Goal: Check status: Check status

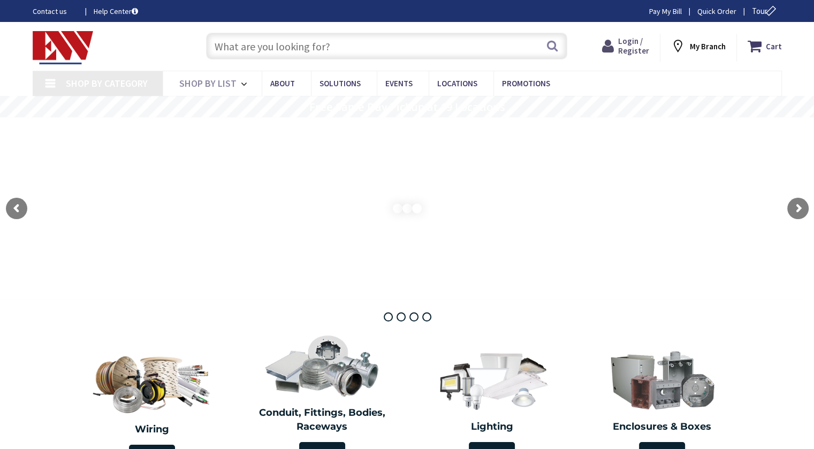
click at [632, 46] on span "Login / Register" at bounding box center [633, 46] width 31 height 20
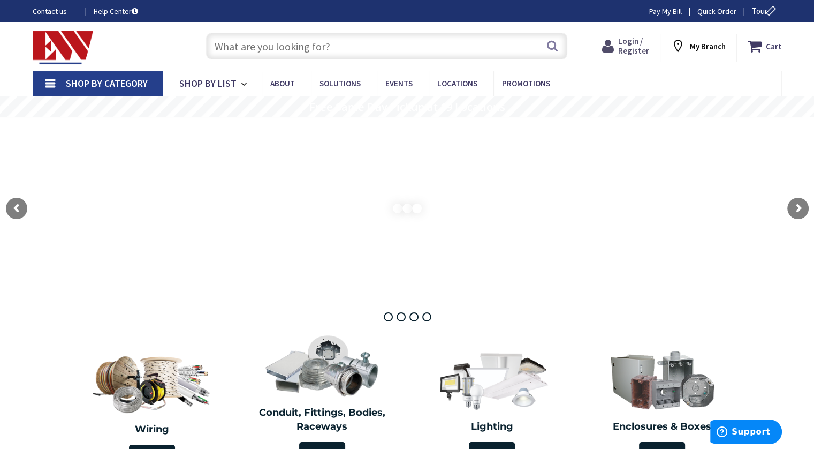
type input "[PERSON_NAME][GEOGRAPHIC_DATA], [STREET_ADDRESS][US_STATE]"
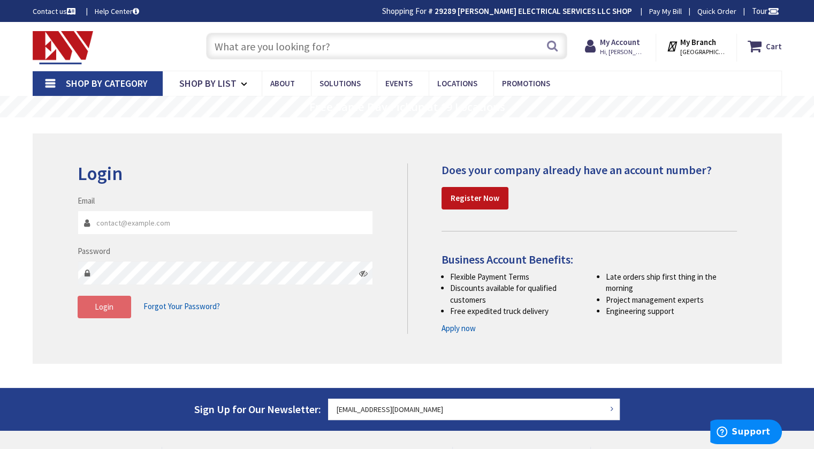
type input "[EMAIL_ADDRESS][DOMAIN_NAME]"
click at [103, 306] on span "Login" at bounding box center [104, 306] width 19 height 10
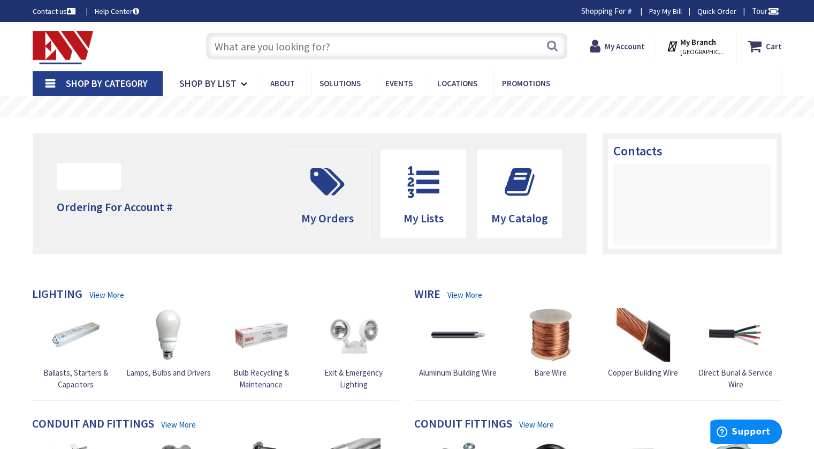
click at [327, 196] on icon at bounding box center [327, 182] width 45 height 32
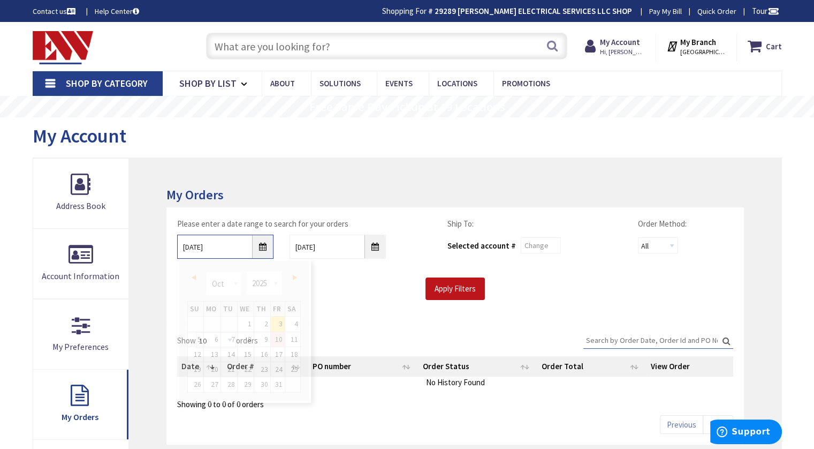
click at [263, 241] on input "10/3/2025" at bounding box center [225, 246] width 96 height 24
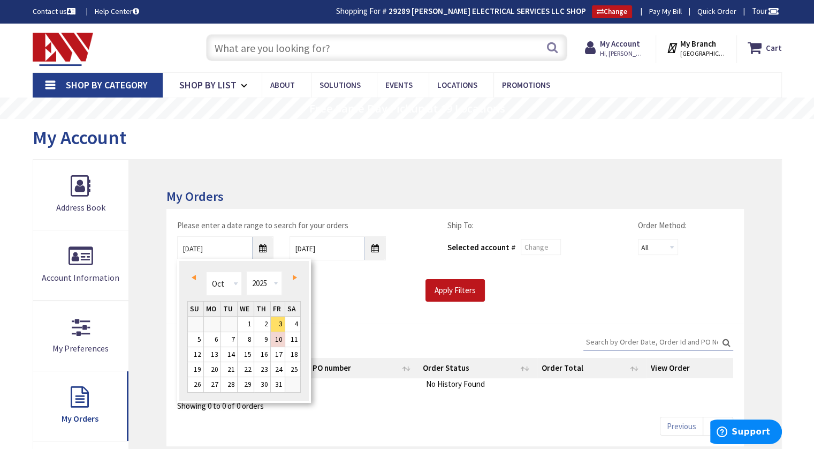
click at [195, 278] on span "Prev" at bounding box center [194, 277] width 4 height 5
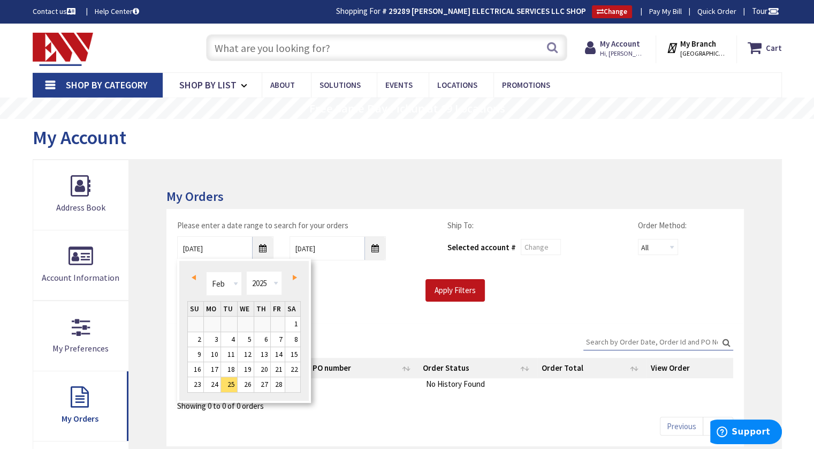
click at [195, 278] on span "Prev" at bounding box center [194, 277] width 4 height 5
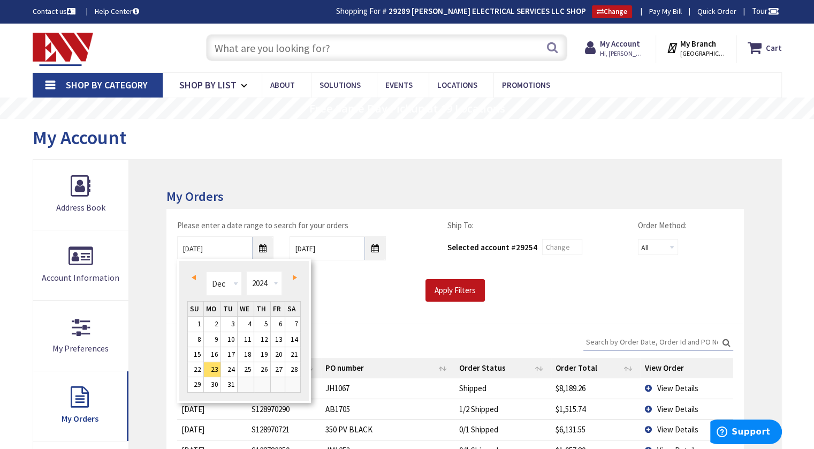
click at [195, 278] on span "Prev" at bounding box center [194, 277] width 4 height 5
click at [261, 380] on link "31" at bounding box center [262, 384] width 16 height 14
type input "10/31/2024"
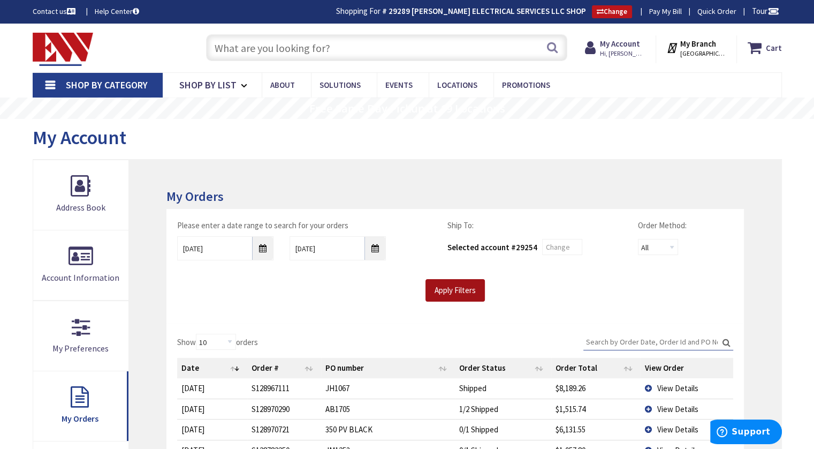
click at [456, 290] on input "Apply Filters" at bounding box center [455, 290] width 59 height 22
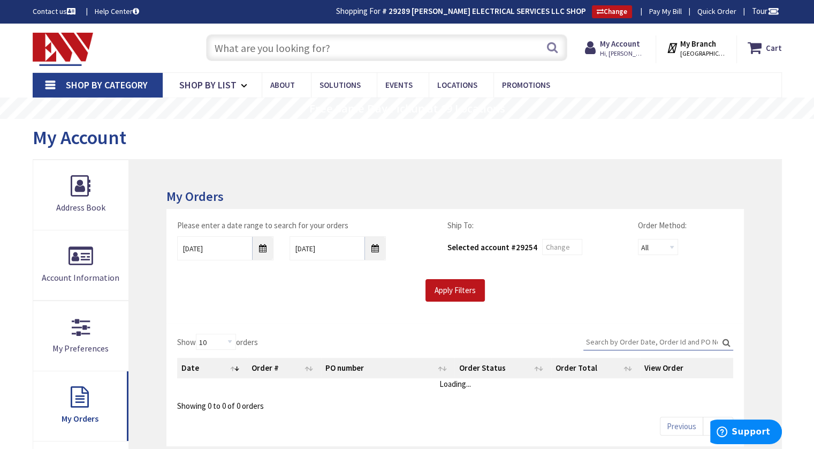
click at [612, 338] on input "Search:" at bounding box center [659, 342] width 150 height 16
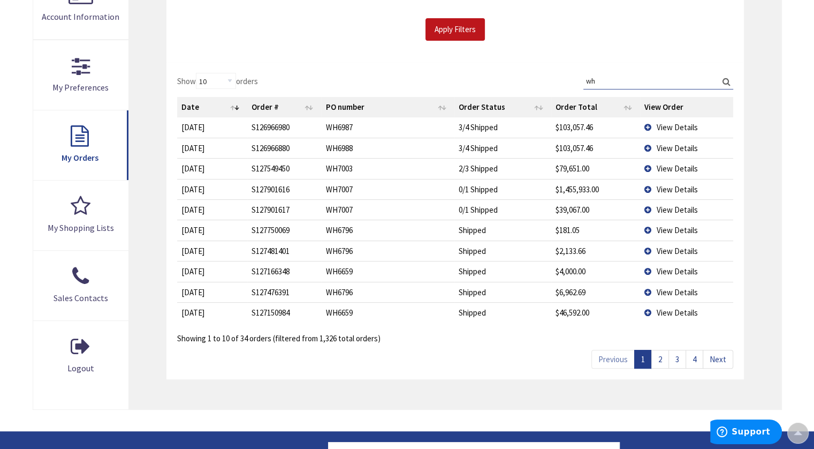
scroll to position [269, 0]
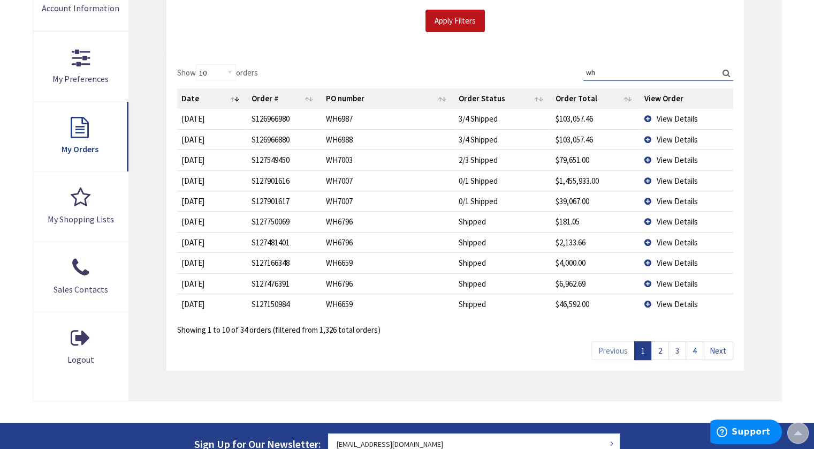
click at [671, 138] on span "View Details" at bounding box center [677, 139] width 41 height 10
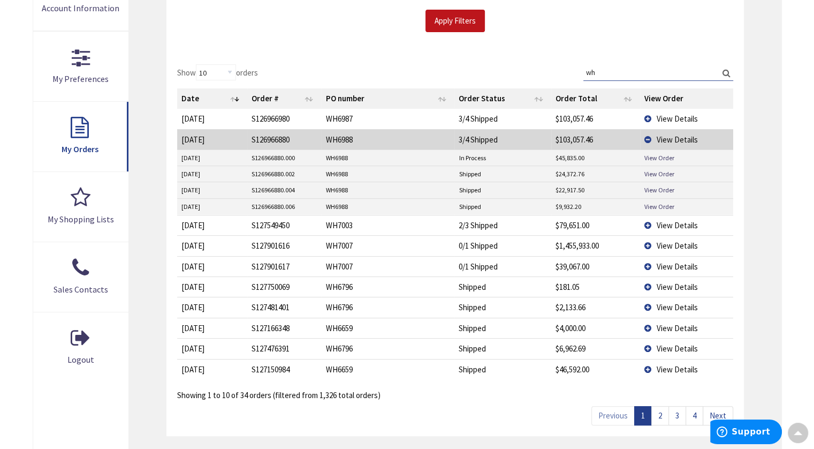
click at [648, 115] on td "View Details" at bounding box center [686, 119] width 93 height 20
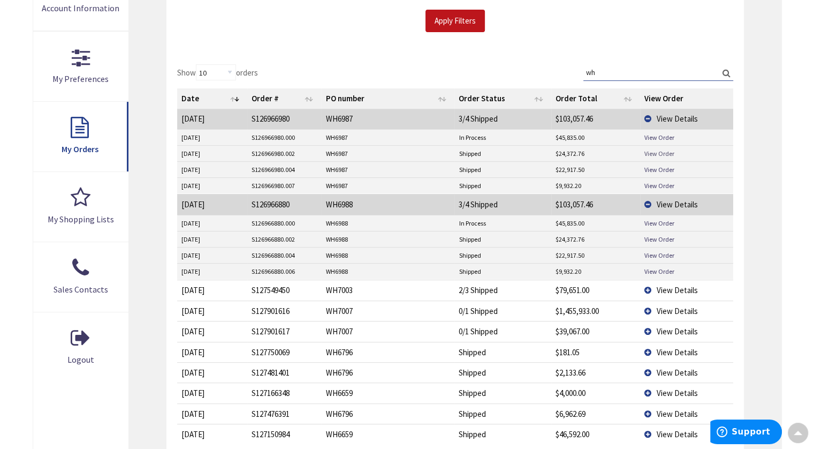
click at [658, 152] on link "View Order" at bounding box center [660, 153] width 30 height 9
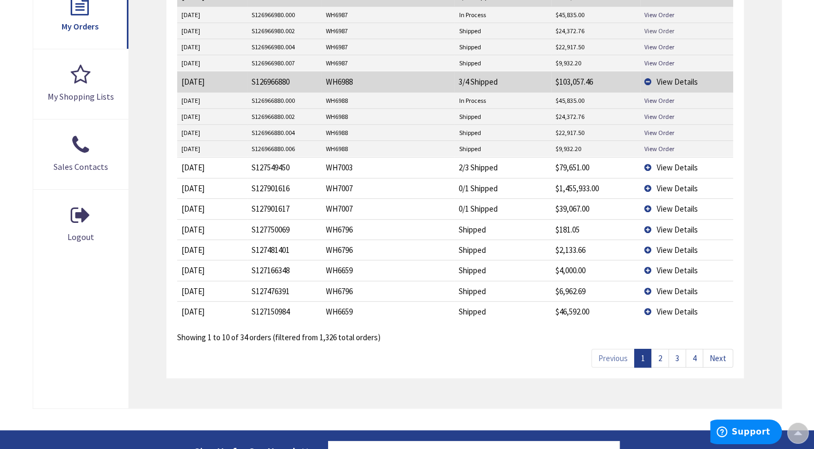
scroll to position [421, 0]
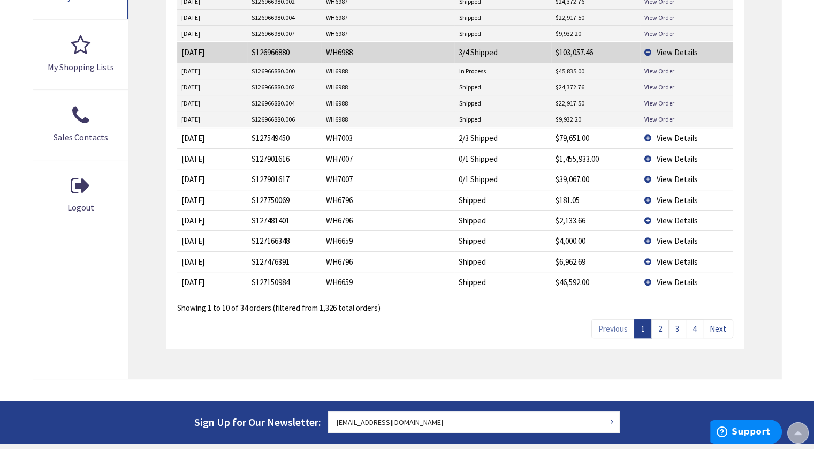
click at [662, 323] on link "2" at bounding box center [661, 328] width 18 height 19
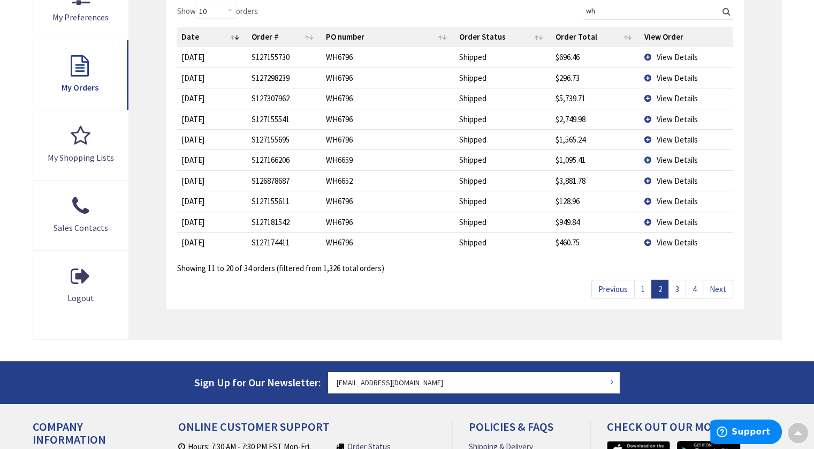
scroll to position [259, 0]
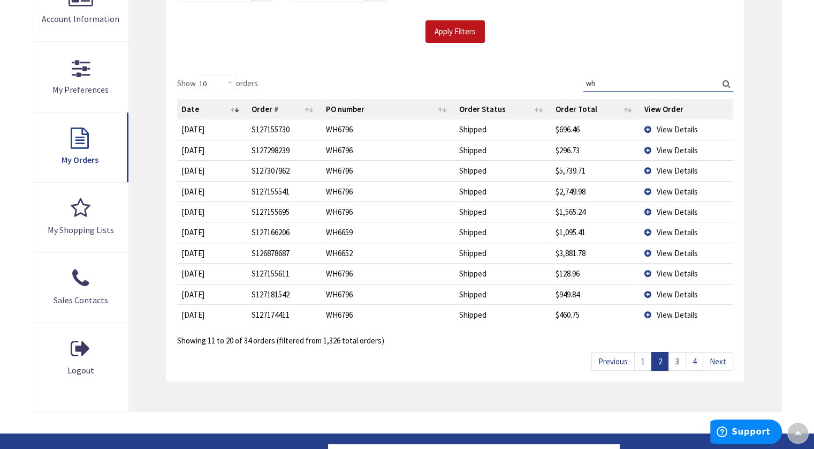
click at [679, 359] on link "3" at bounding box center [678, 361] width 18 height 19
click at [699, 360] on link "4" at bounding box center [695, 361] width 18 height 19
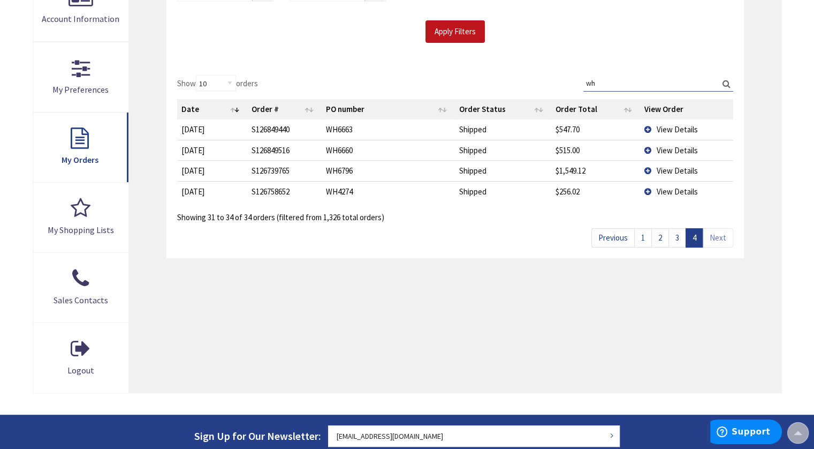
click at [643, 239] on link "1" at bounding box center [643, 237] width 18 height 19
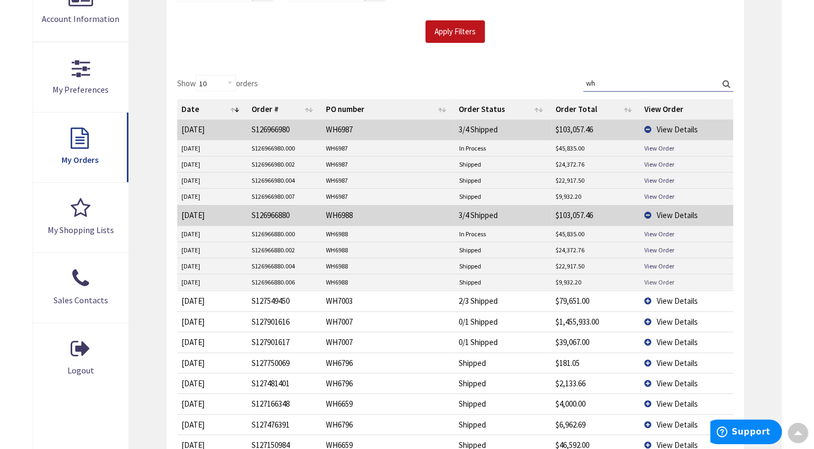
click at [660, 278] on link "View Order" at bounding box center [660, 281] width 30 height 9
click at [659, 143] on link "View Order" at bounding box center [660, 147] width 30 height 9
click at [657, 162] on link "View Order" at bounding box center [660, 164] width 30 height 9
click at [665, 178] on link "View Order" at bounding box center [660, 180] width 30 height 9
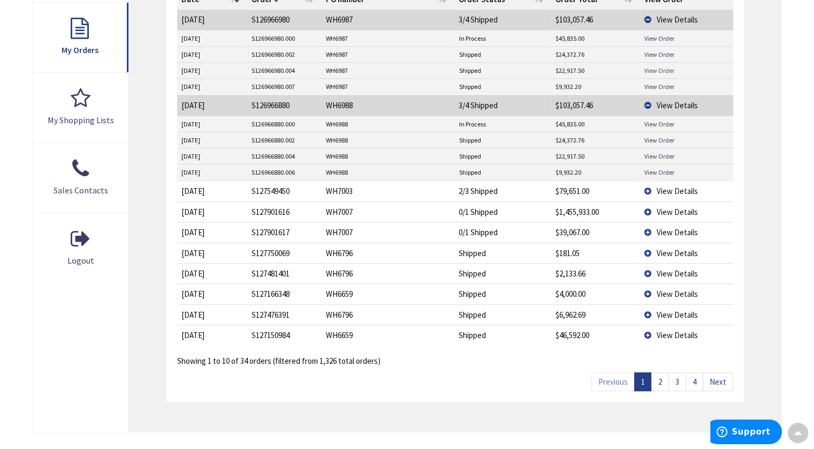
scroll to position [370, 0]
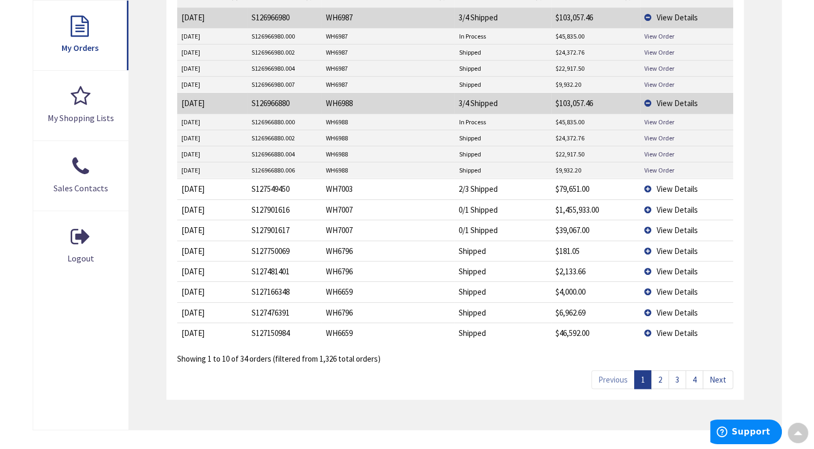
click at [646, 227] on td "View Details" at bounding box center [686, 229] width 93 height 20
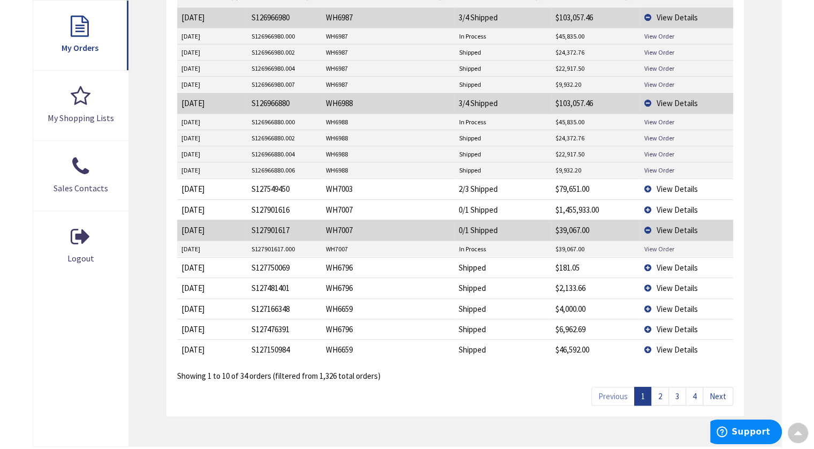
click at [654, 247] on link "View Order" at bounding box center [660, 248] width 30 height 9
click at [665, 347] on span "View Details" at bounding box center [677, 349] width 41 height 10
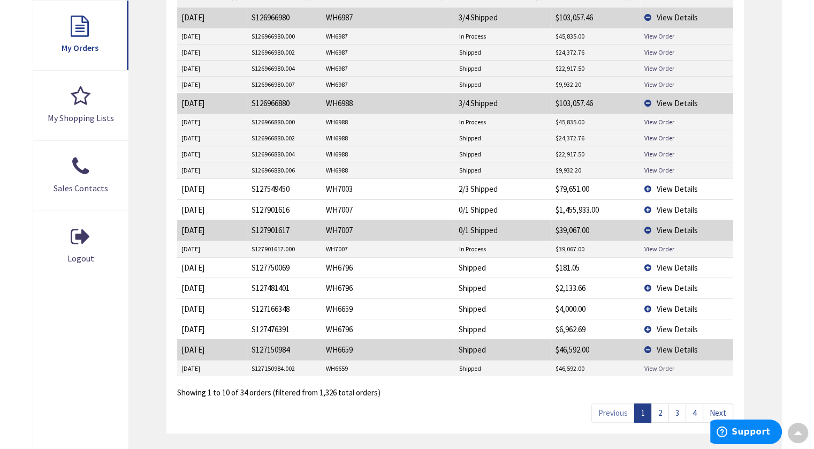
click at [659, 365] on link "View Order" at bounding box center [660, 368] width 30 height 9
click at [662, 407] on link "2" at bounding box center [661, 412] width 18 height 19
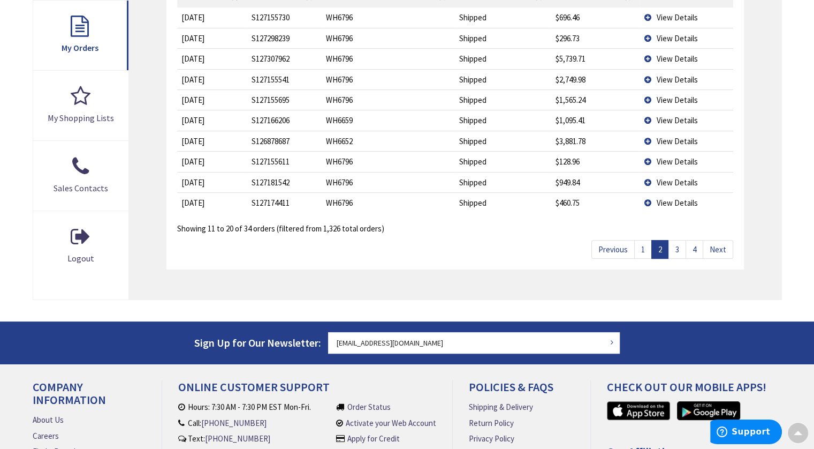
scroll to position [201, 0]
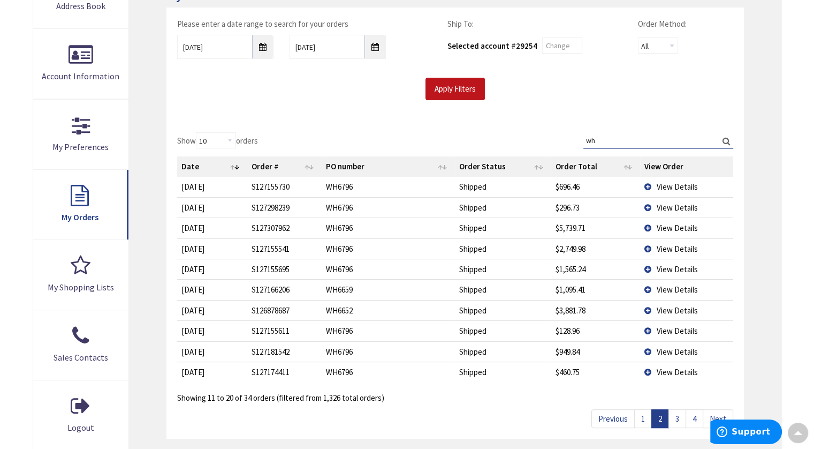
click at [673, 412] on link "3" at bounding box center [678, 418] width 18 height 19
click at [696, 418] on link "4" at bounding box center [695, 418] width 18 height 19
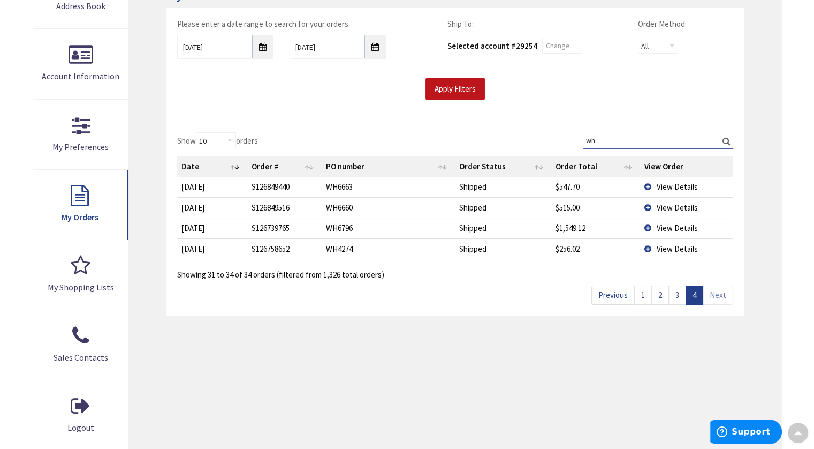
click at [649, 224] on td "View Details" at bounding box center [686, 227] width 93 height 20
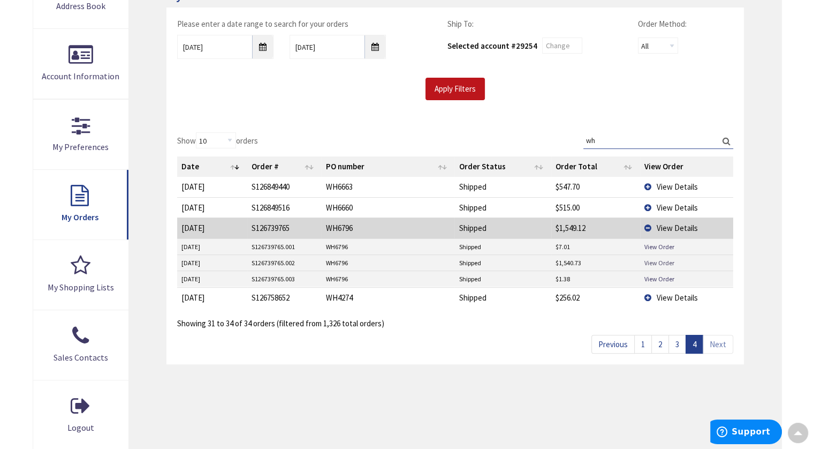
click at [666, 261] on link "View Order" at bounding box center [660, 262] width 30 height 9
click at [607, 140] on input "wh" at bounding box center [659, 140] width 150 height 16
type input "w"
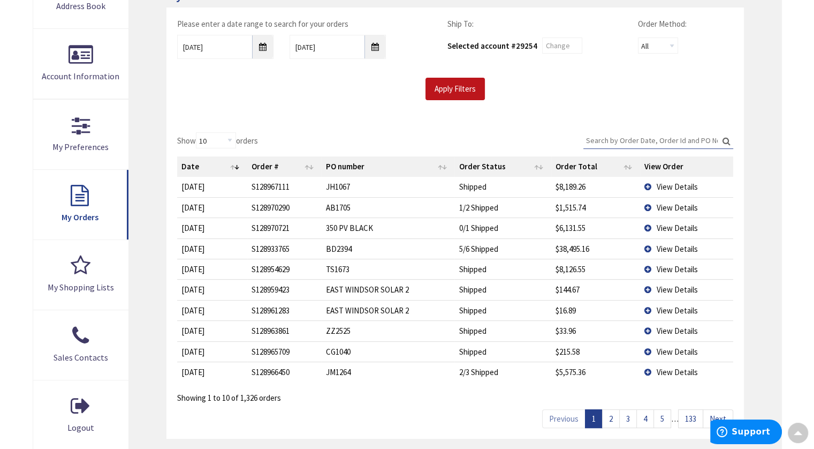
click at [237, 164] on th "Date" at bounding box center [212, 166] width 70 height 20
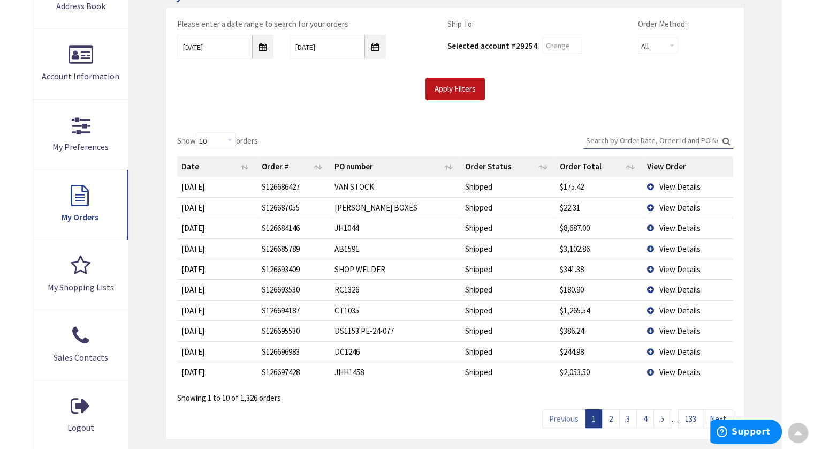
click at [714, 410] on link "Next" at bounding box center [718, 418] width 31 height 19
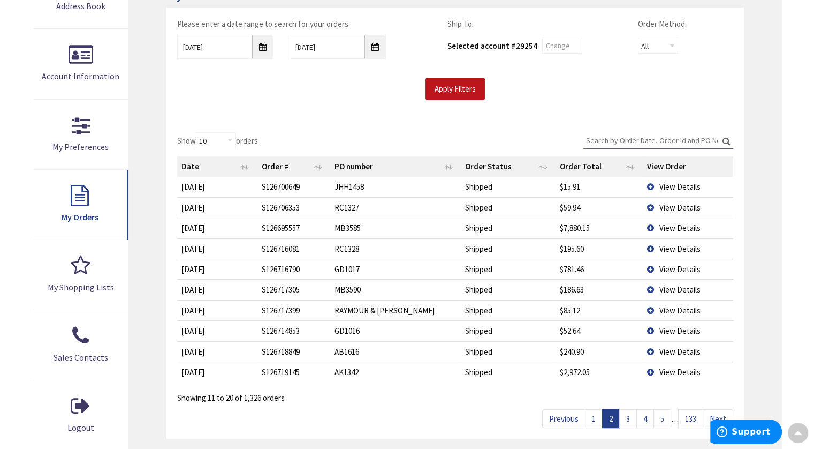
click at [714, 410] on link "Next" at bounding box center [718, 418] width 31 height 19
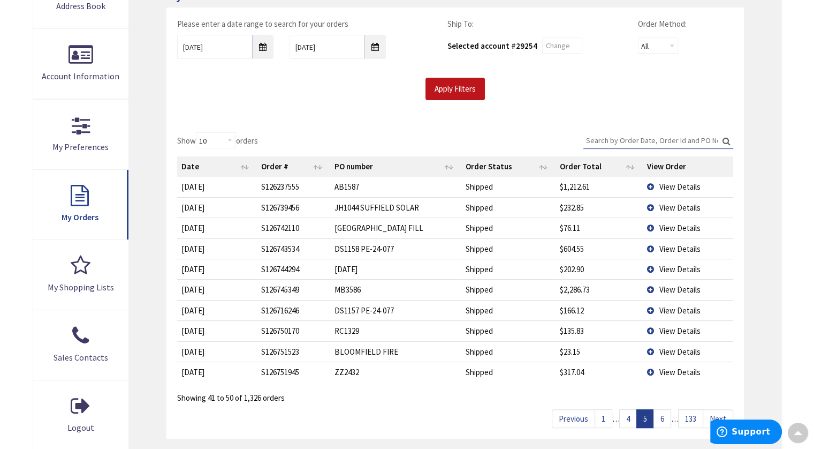
click at [714, 410] on link "Next" at bounding box center [718, 418] width 31 height 19
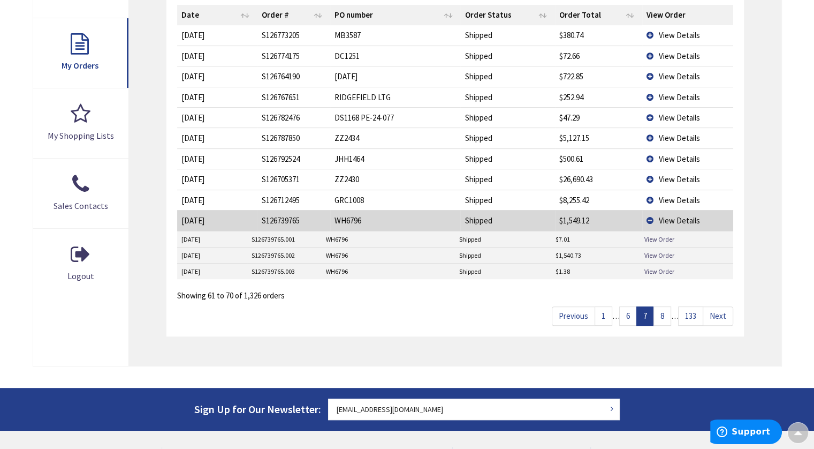
scroll to position [354, 0]
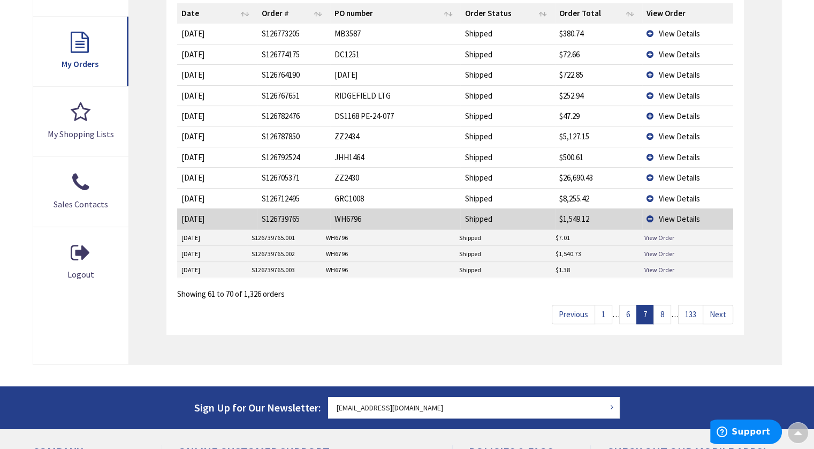
click at [720, 310] on link "Next" at bounding box center [718, 314] width 31 height 19
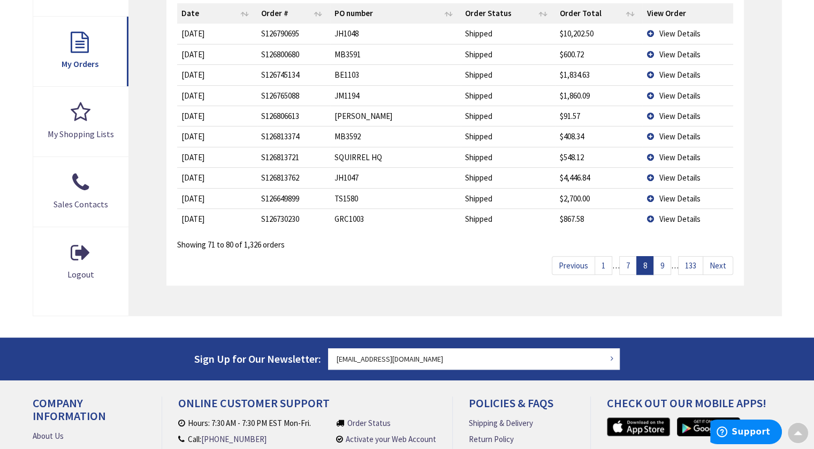
click at [717, 260] on link "Next" at bounding box center [718, 265] width 31 height 19
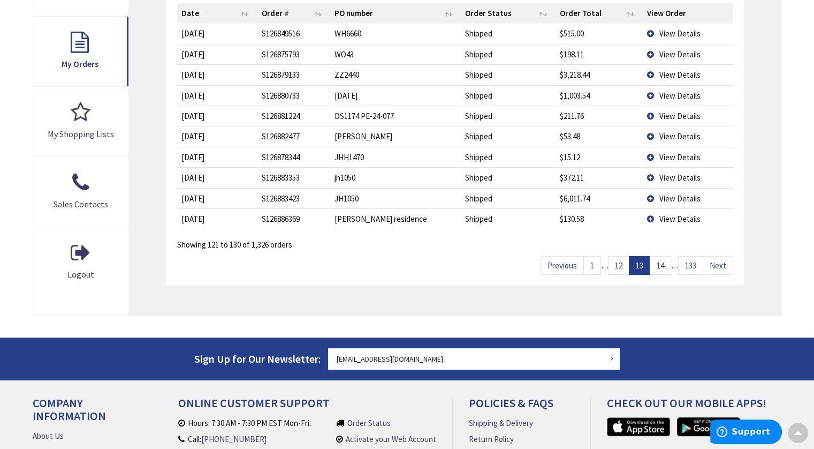
click at [717, 260] on link "Next" at bounding box center [718, 265] width 31 height 19
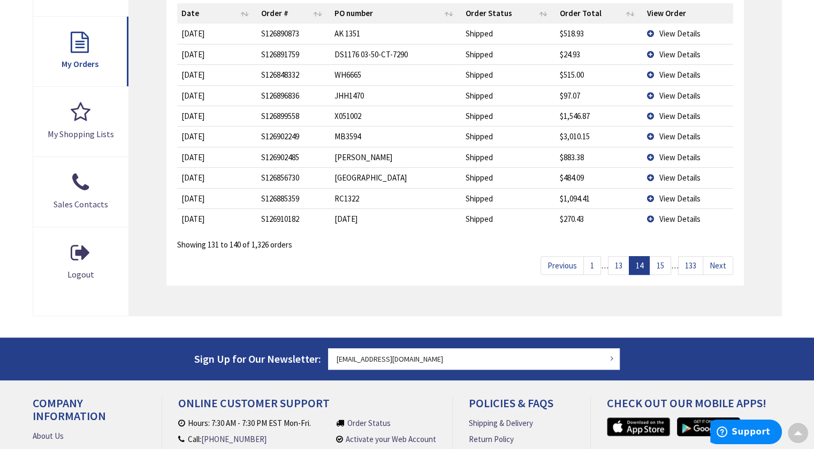
click at [717, 260] on link "Next" at bounding box center [718, 265] width 31 height 19
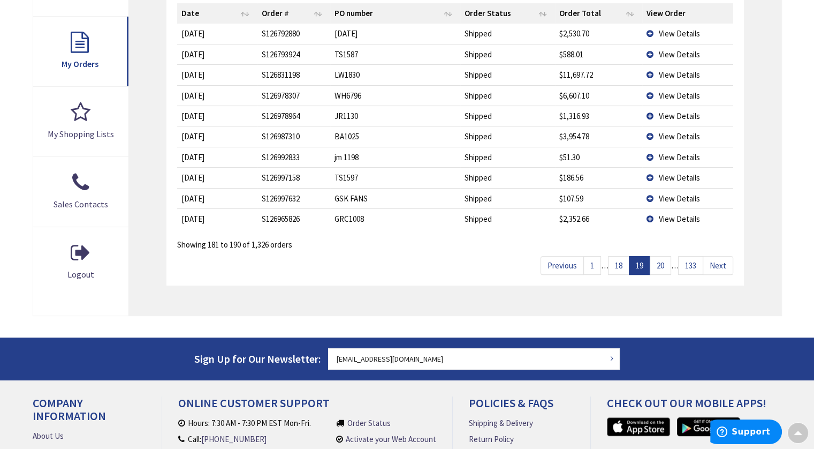
click at [717, 260] on link "Next" at bounding box center [718, 265] width 31 height 19
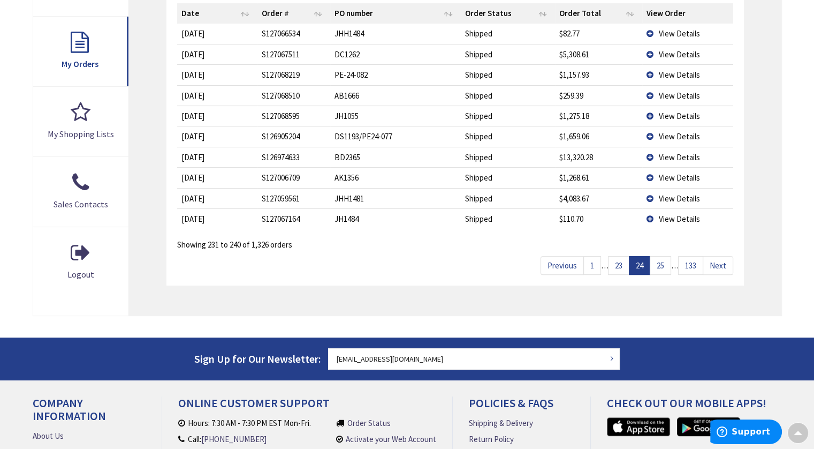
click at [717, 260] on link "Next" at bounding box center [718, 265] width 31 height 19
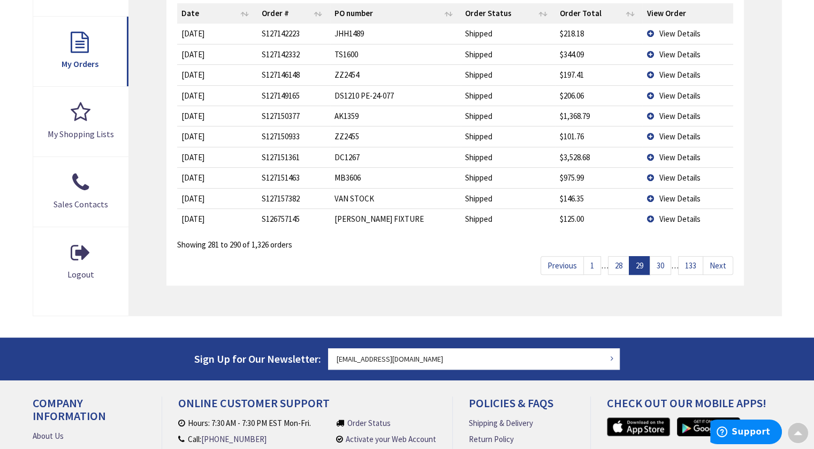
click at [717, 260] on link "Next" at bounding box center [718, 265] width 31 height 19
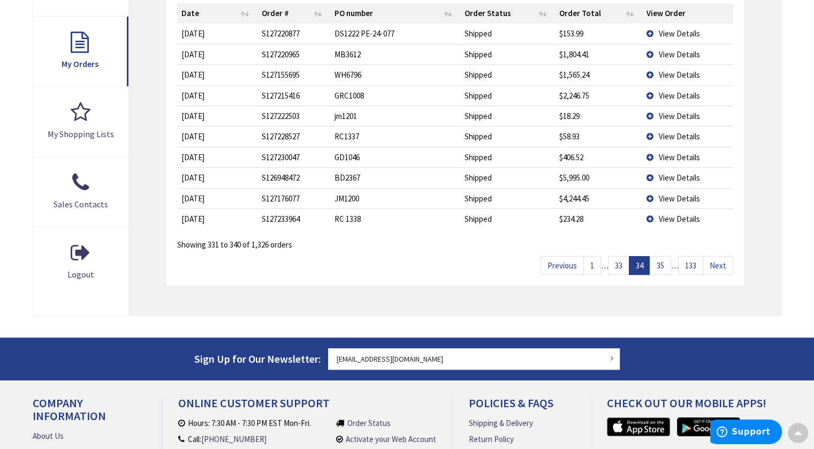
click at [717, 260] on link "Next" at bounding box center [718, 265] width 31 height 19
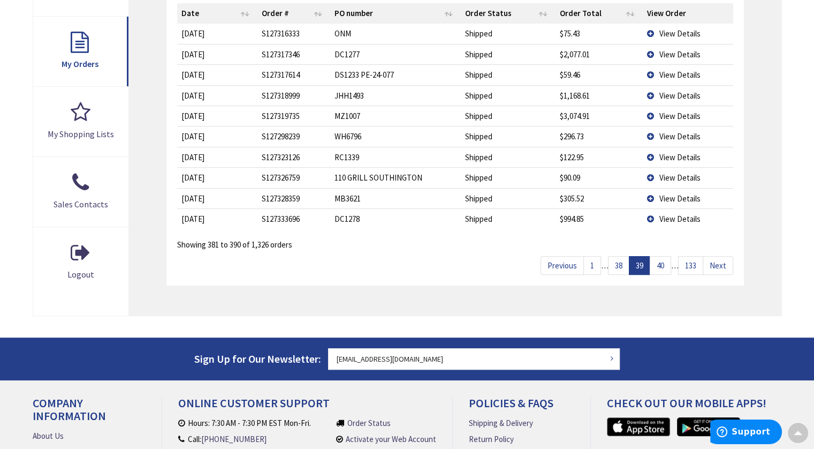
click at [717, 260] on link "Next" at bounding box center [718, 265] width 31 height 19
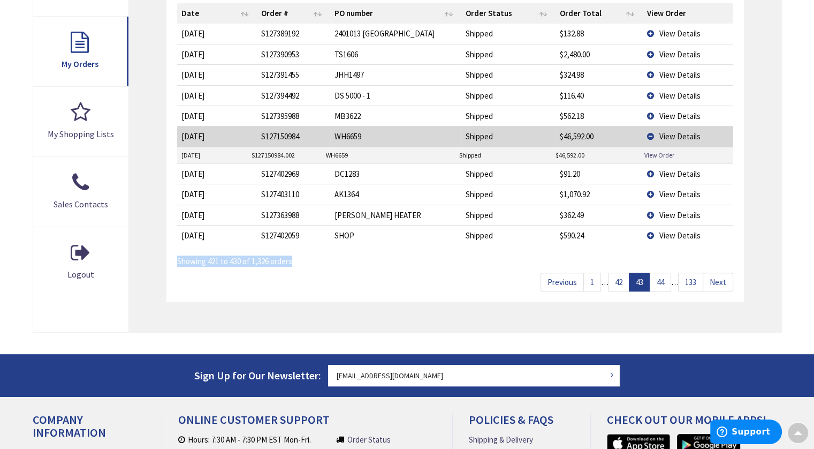
click at [717, 260] on div "Showing 421 to 430 of 1,326 orders" at bounding box center [455, 258] width 556 height 18
drag, startPoint x: 717, startPoint y: 260, endPoint x: 721, endPoint y: 279, distance: 20.1
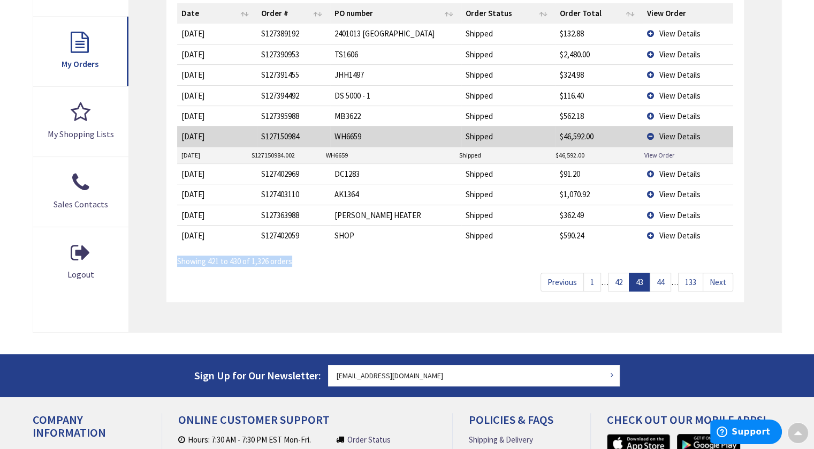
click at [721, 279] on link "Next" at bounding box center [718, 281] width 31 height 19
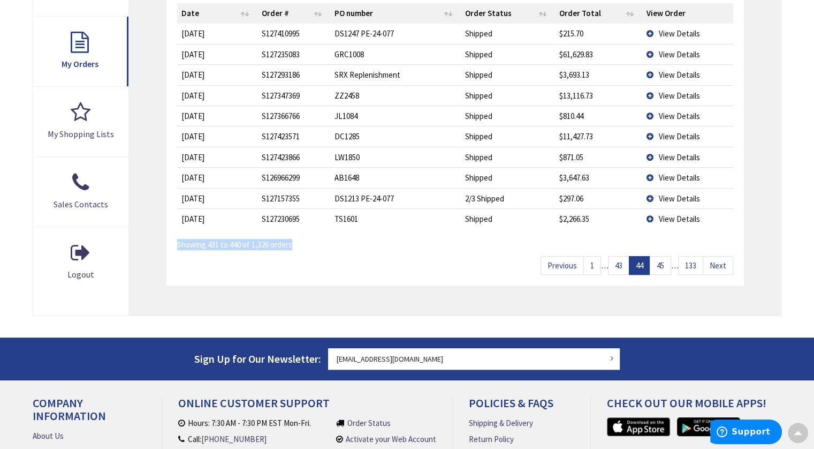
click at [722, 262] on link "Next" at bounding box center [718, 265] width 31 height 19
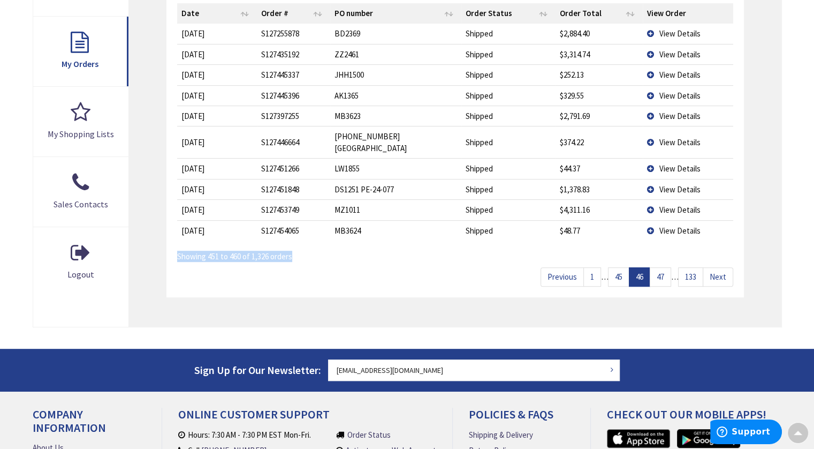
click at [722, 267] on link "Next" at bounding box center [718, 276] width 31 height 19
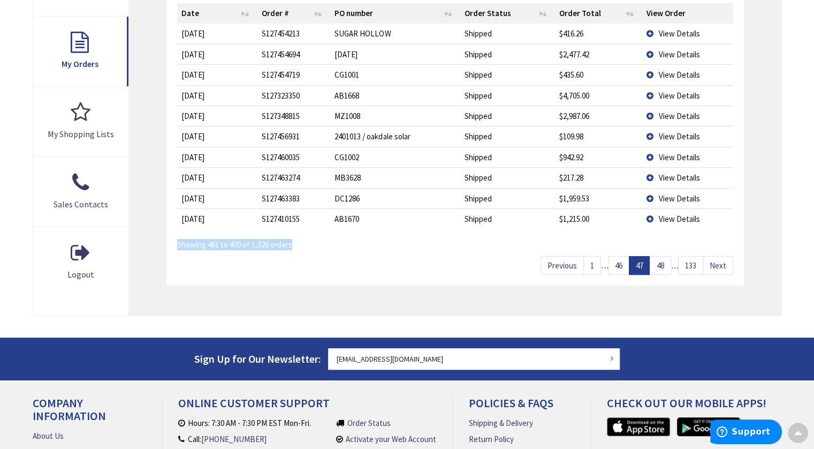
click at [722, 262] on link "Next" at bounding box center [718, 265] width 31 height 19
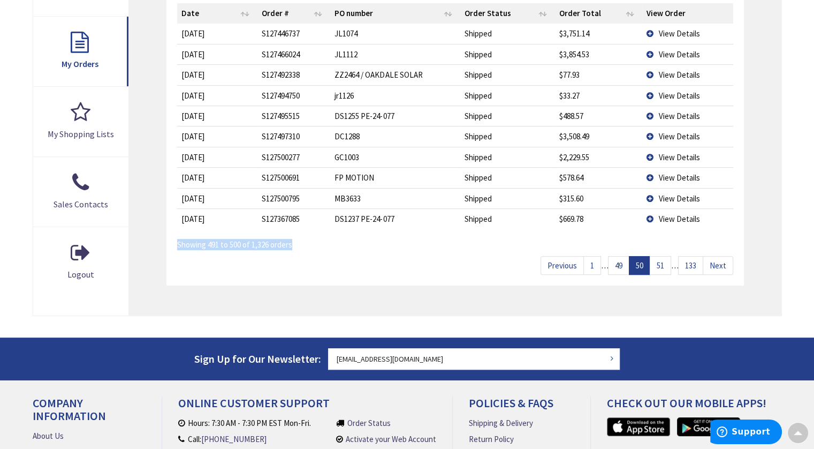
click at [722, 262] on link "Next" at bounding box center [718, 265] width 31 height 19
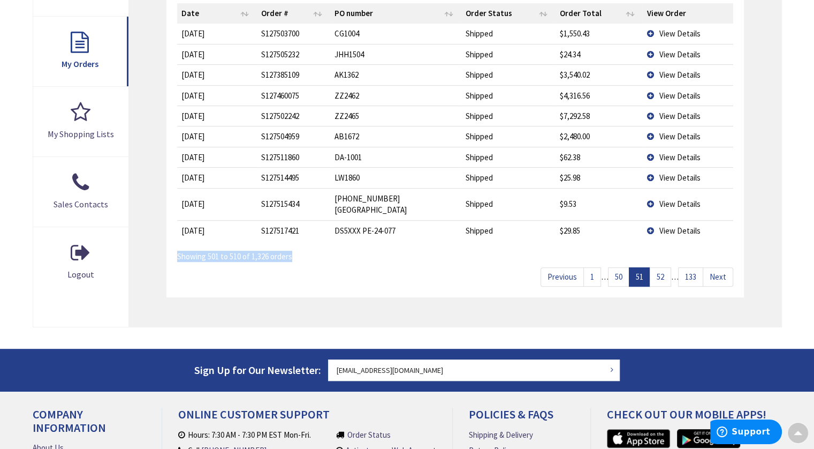
click at [722, 267] on link "Next" at bounding box center [718, 276] width 31 height 19
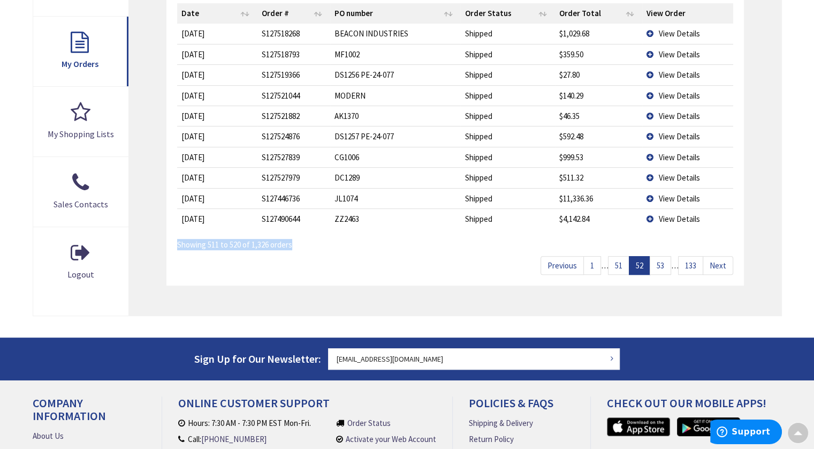
click at [722, 262] on link "Next" at bounding box center [718, 265] width 31 height 19
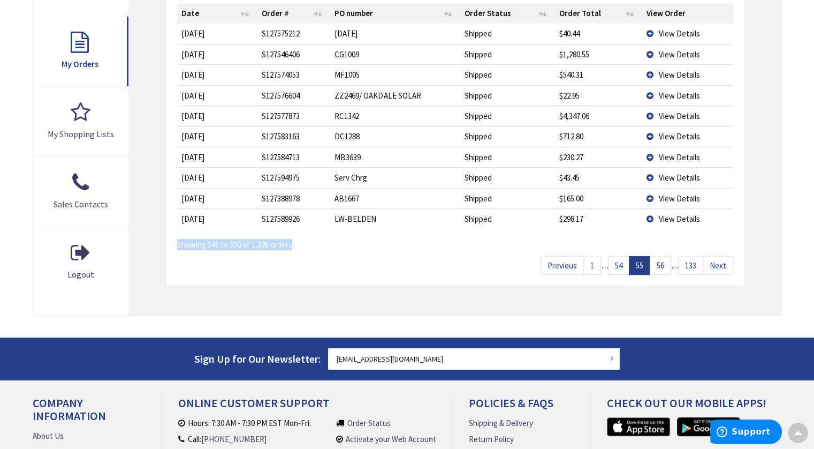
click at [722, 262] on link "Next" at bounding box center [718, 265] width 31 height 19
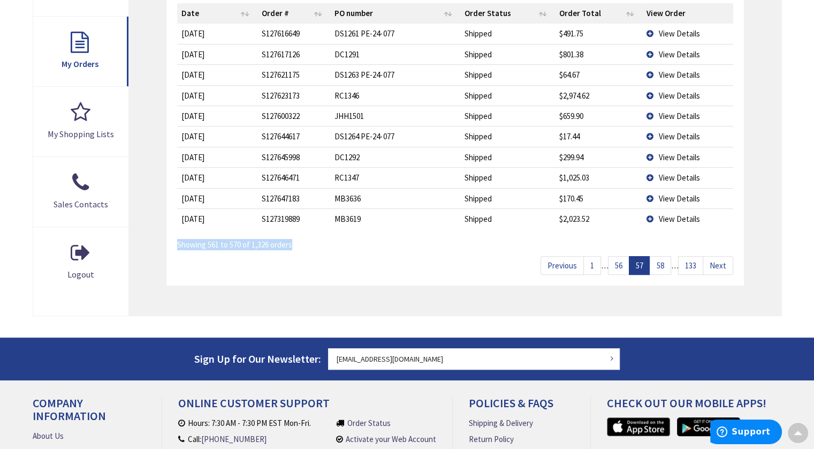
click at [722, 262] on link "Next" at bounding box center [718, 265] width 31 height 19
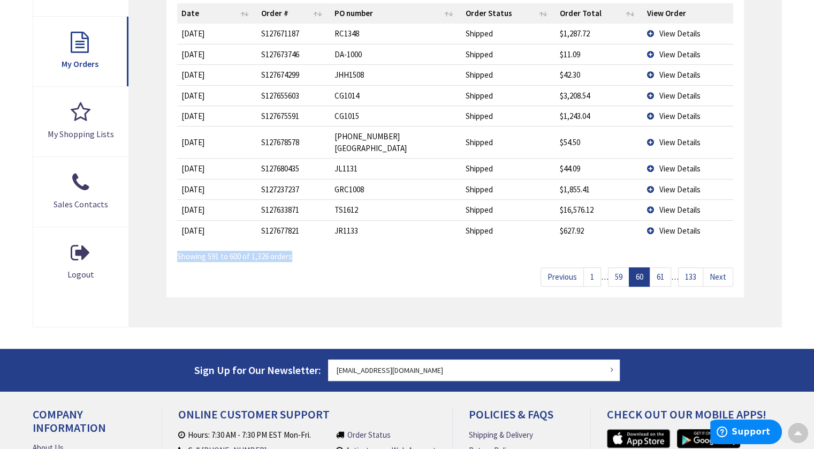
click at [722, 267] on link "Next" at bounding box center [718, 276] width 31 height 19
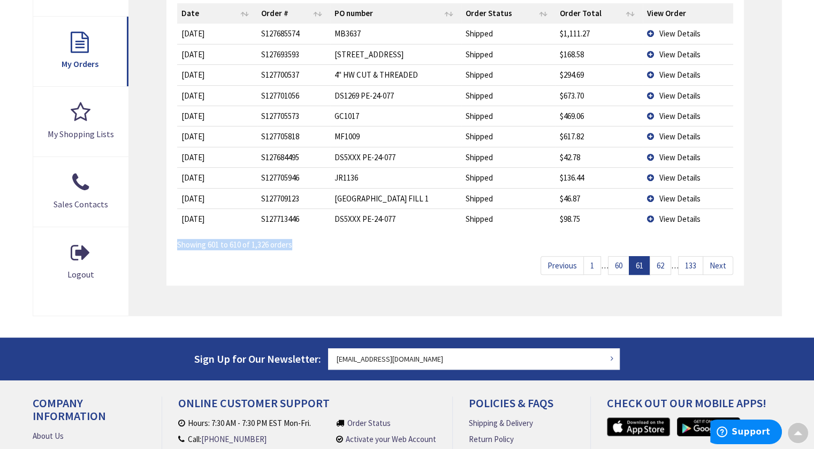
click at [722, 262] on link "Next" at bounding box center [718, 265] width 31 height 19
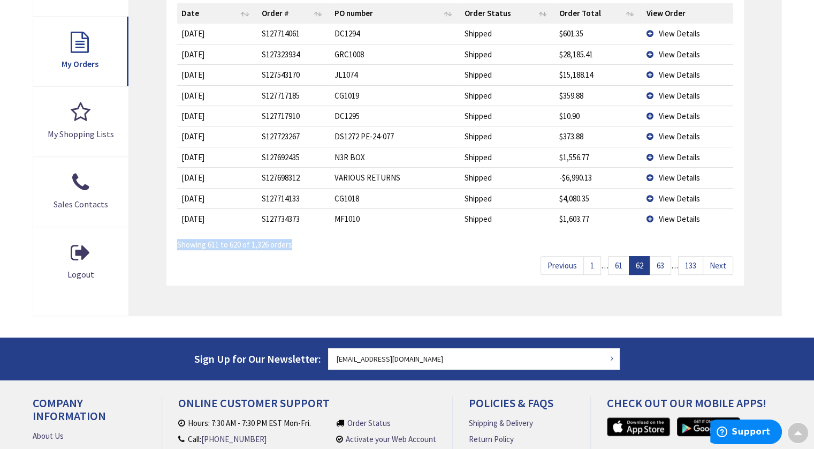
click at [722, 262] on link "Next" at bounding box center [718, 265] width 31 height 19
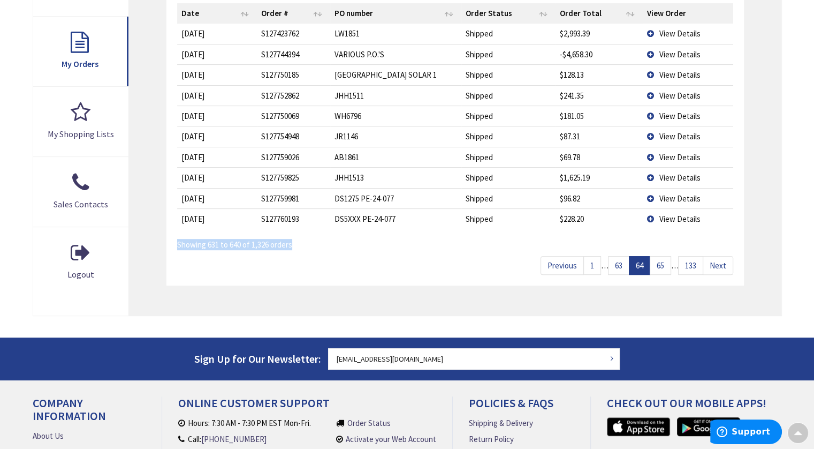
click at [722, 262] on link "Next" at bounding box center [718, 265] width 31 height 19
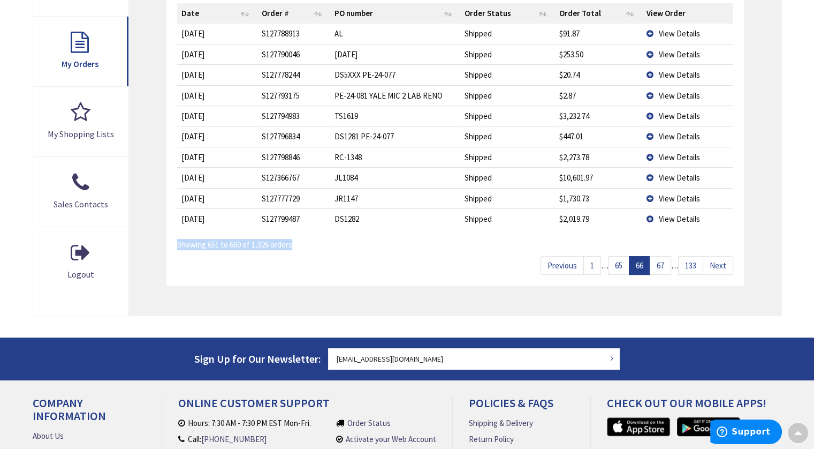
click at [722, 262] on link "Next" at bounding box center [718, 265] width 31 height 19
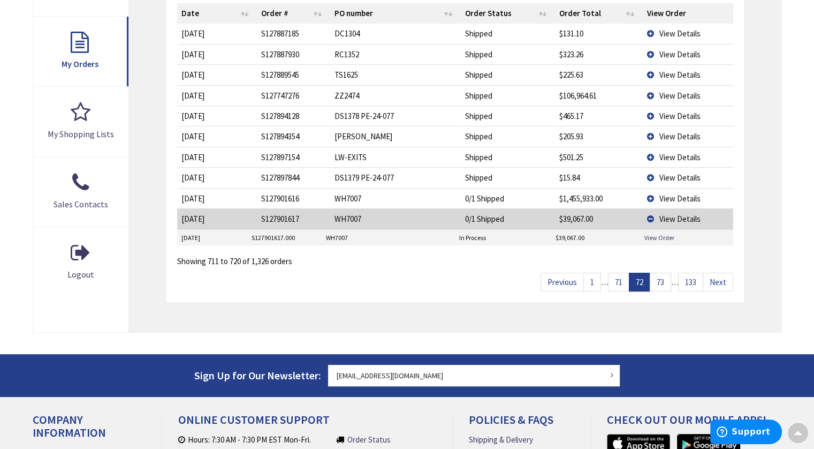
click at [652, 218] on td "View Details" at bounding box center [688, 218] width 90 height 20
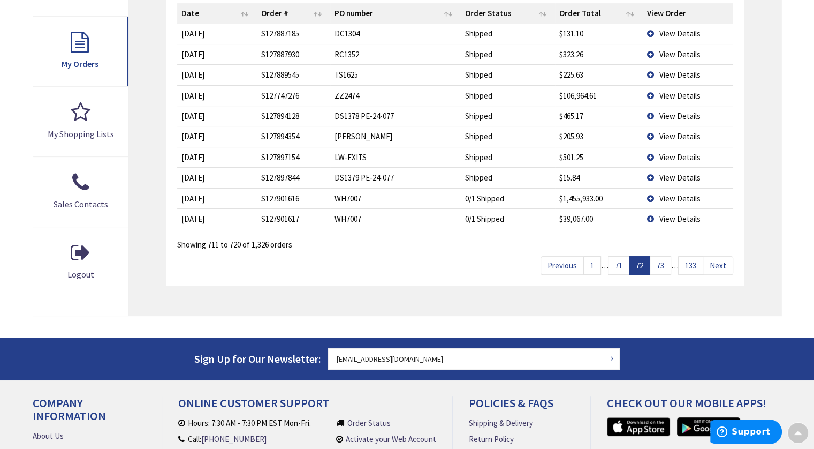
click at [718, 264] on link "Next" at bounding box center [718, 265] width 31 height 19
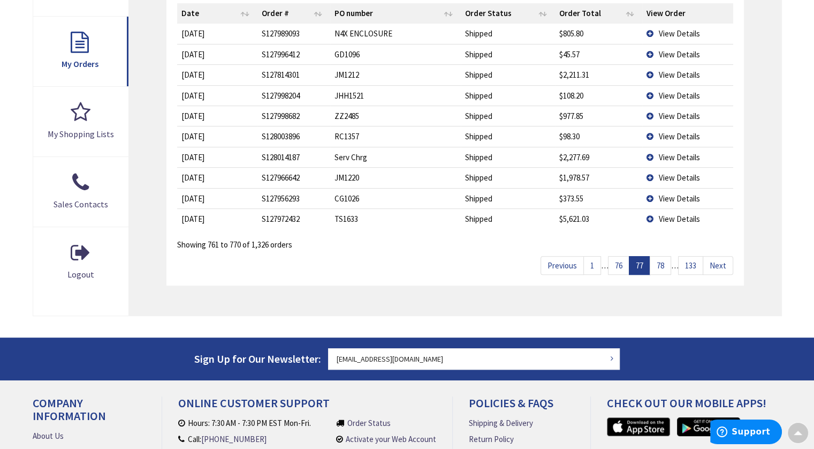
click at [565, 263] on link "Previous" at bounding box center [562, 265] width 43 height 19
click at [717, 268] on link "Next" at bounding box center [718, 265] width 31 height 19
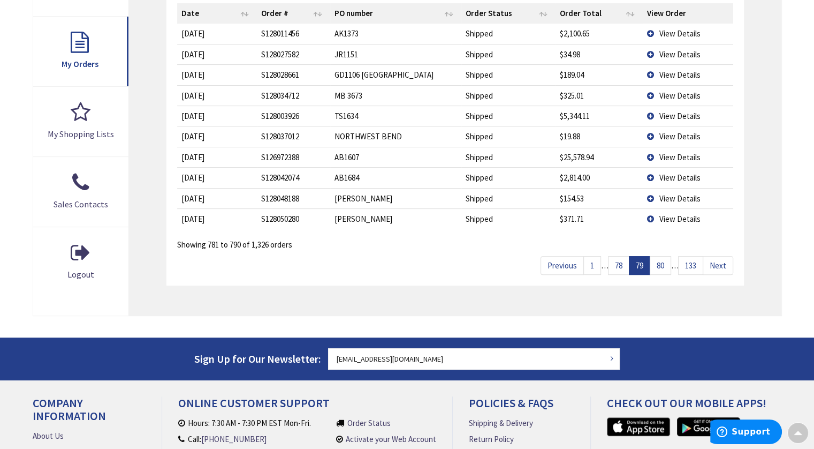
click at [717, 268] on link "Next" at bounding box center [718, 265] width 31 height 19
click at [562, 262] on link "Previous" at bounding box center [562, 265] width 43 height 19
click at [723, 263] on link "Next" at bounding box center [718, 265] width 31 height 19
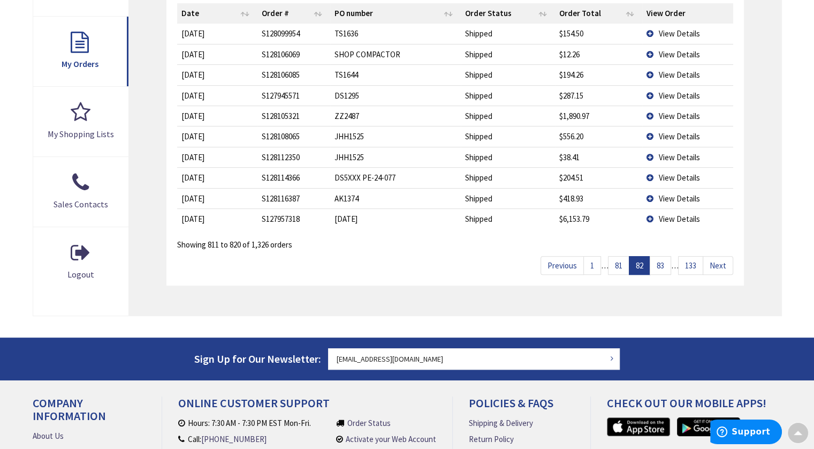
click at [723, 263] on link "Next" at bounding box center [718, 265] width 31 height 19
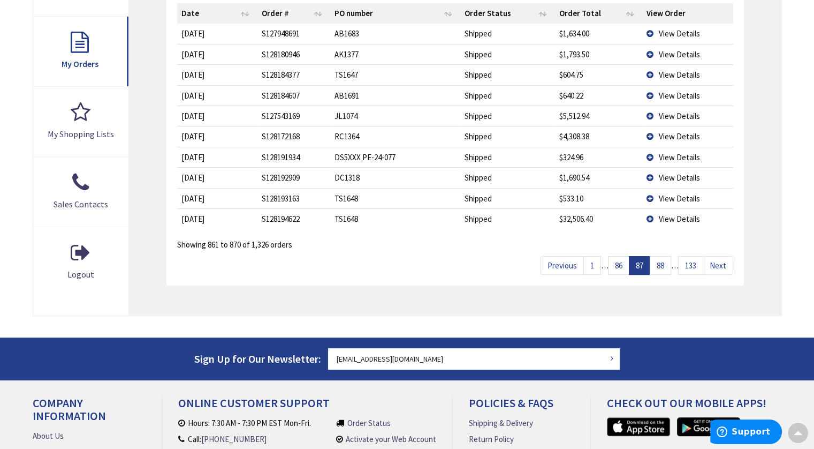
click at [723, 263] on link "Next" at bounding box center [718, 265] width 31 height 19
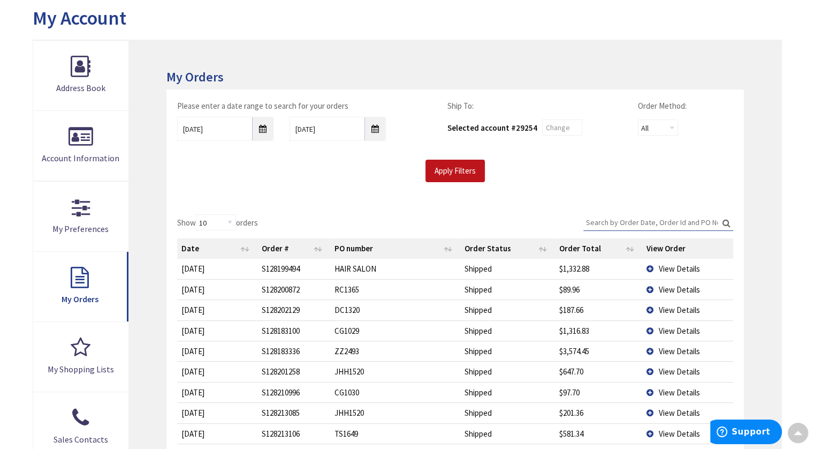
scroll to position [117, 0]
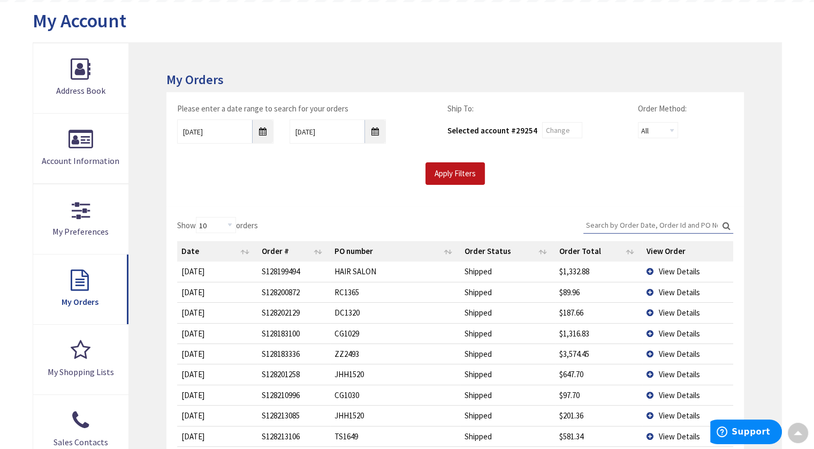
click at [642, 222] on input "Search:" at bounding box center [659, 225] width 150 height 16
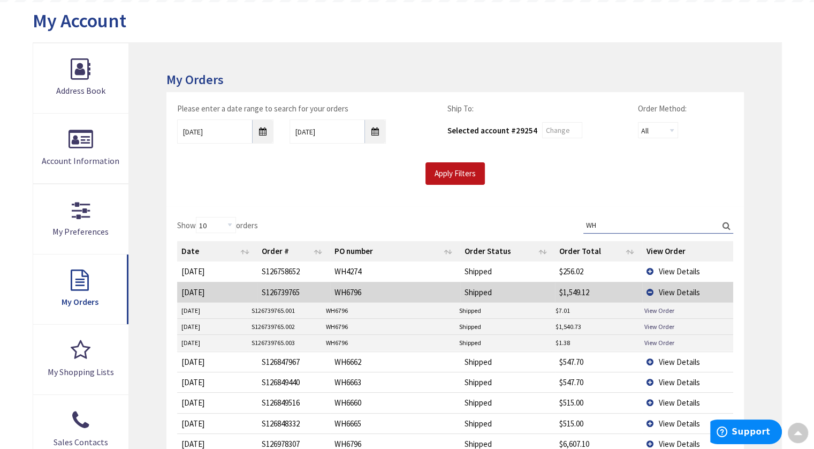
type input "WH"
click at [650, 291] on td "View Details" at bounding box center [687, 292] width 90 height 20
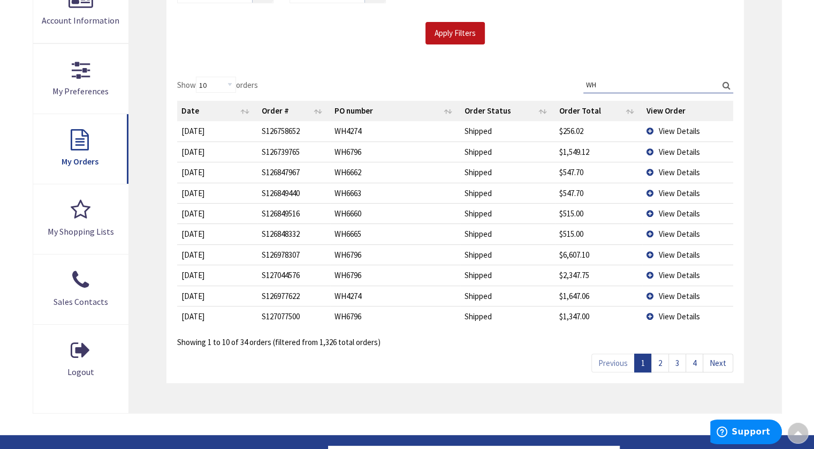
scroll to position [262, 0]
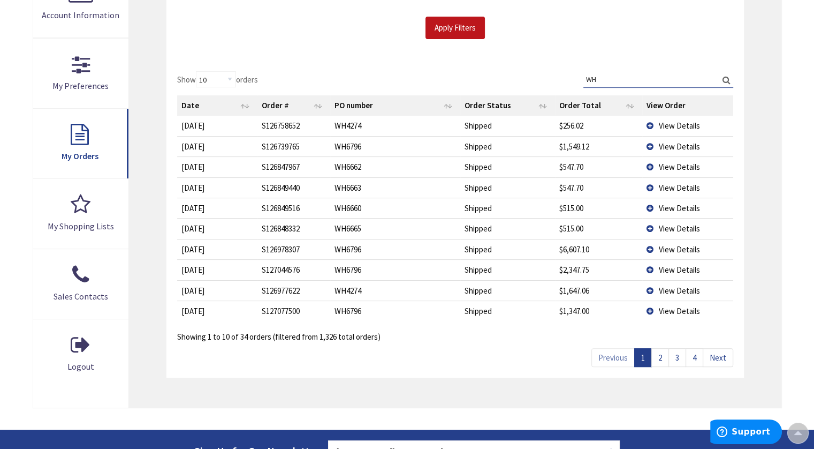
click at [720, 357] on link "Next" at bounding box center [718, 357] width 31 height 19
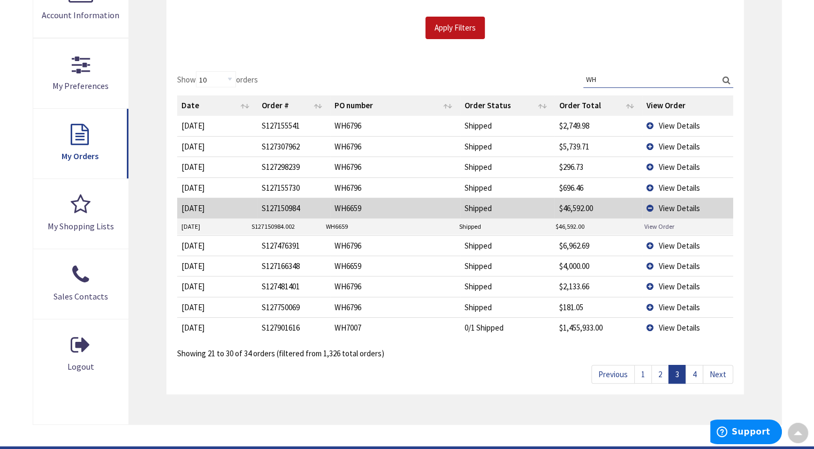
click at [661, 224] on link "View Order" at bounding box center [660, 226] width 30 height 9
click at [715, 371] on link "Next" at bounding box center [718, 374] width 31 height 19
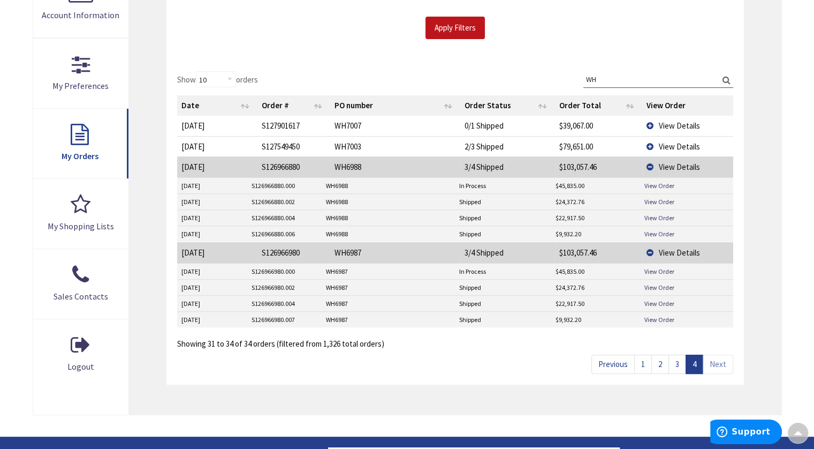
click at [680, 143] on span "View Details" at bounding box center [679, 146] width 41 height 10
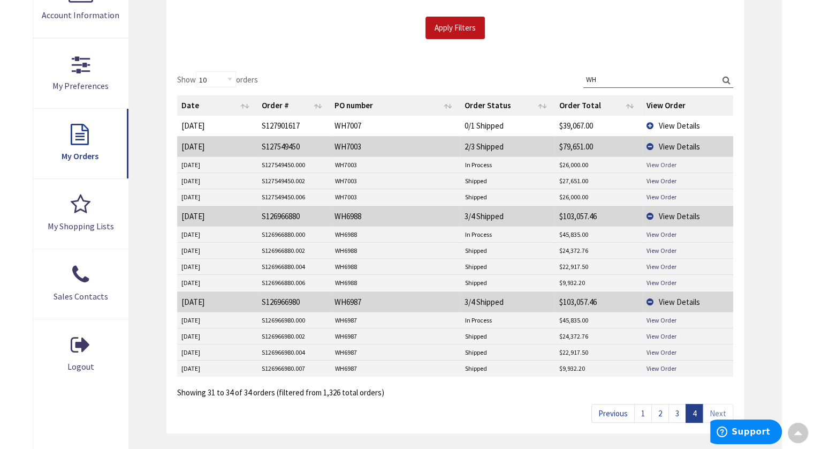
click at [662, 163] on link "View Order" at bounding box center [662, 164] width 30 height 9
click at [662, 179] on link "View Order" at bounding box center [662, 180] width 30 height 9
click at [662, 194] on link "View Order" at bounding box center [662, 196] width 30 height 9
click at [649, 144] on td "View Details" at bounding box center [687, 146] width 90 height 20
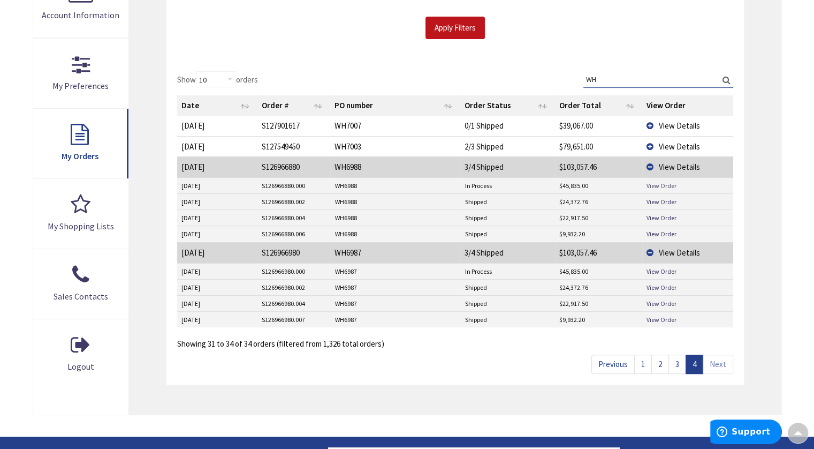
click at [662, 184] on link "View Order" at bounding box center [662, 185] width 30 height 9
click at [656, 200] on link "View Order" at bounding box center [662, 201] width 30 height 9
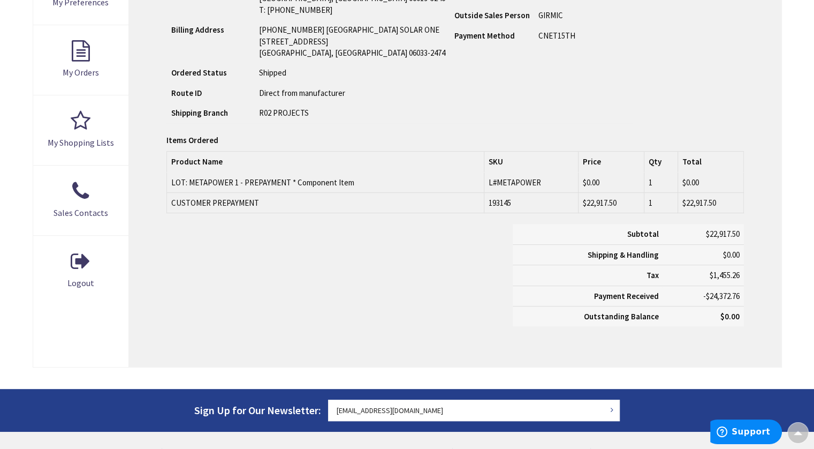
scroll to position [346, 0]
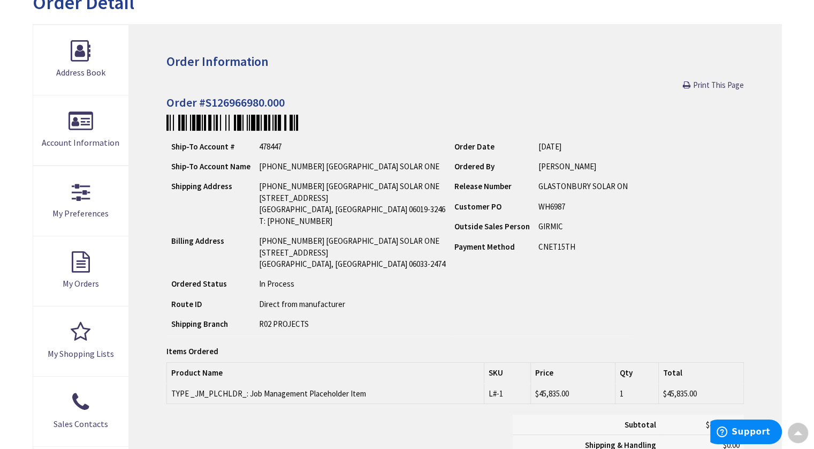
scroll to position [135, 0]
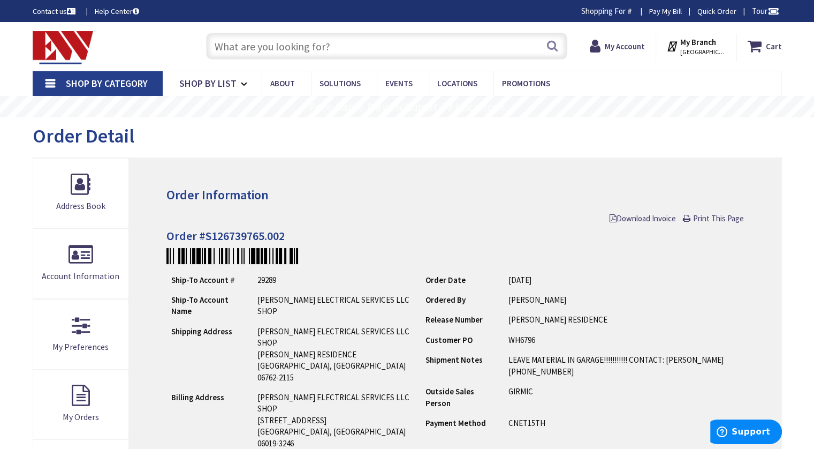
drag, startPoint x: 0, startPoint y: 0, endPoint x: 492, endPoint y: 272, distance: 562.4
click at [632, 335] on td "WH6796" at bounding box center [623, 340] width 239 height 20
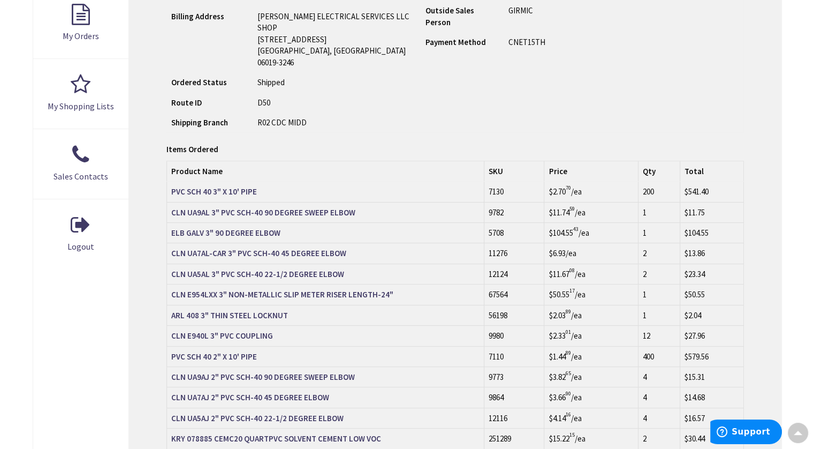
scroll to position [382, 0]
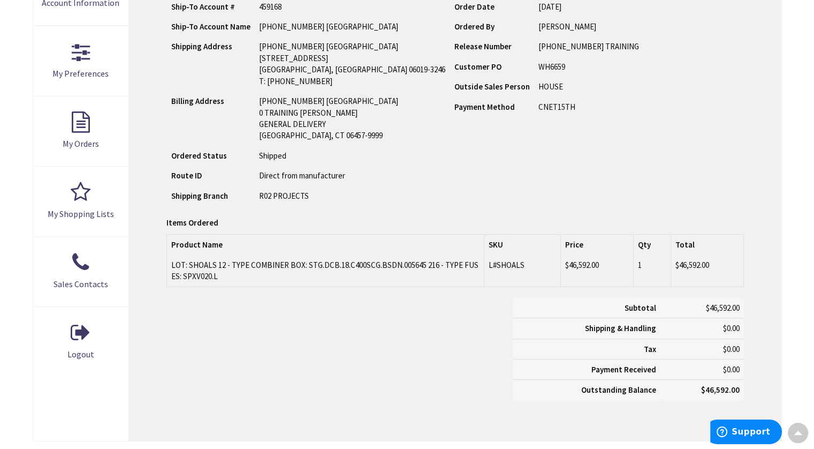
scroll to position [276, 0]
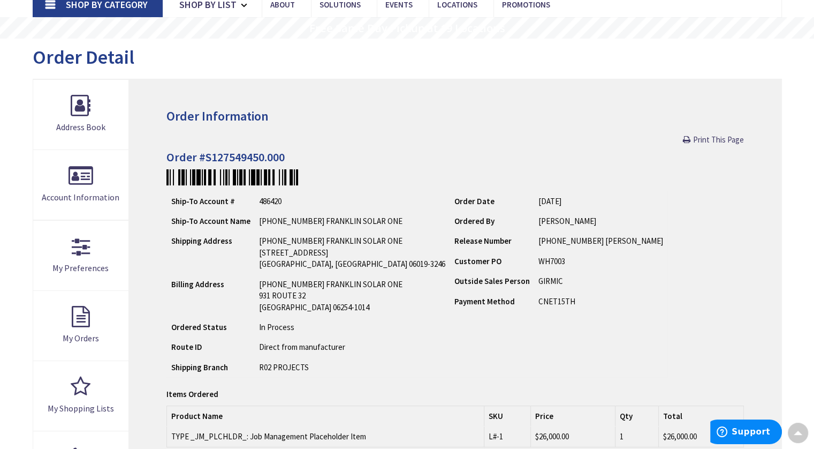
scroll to position [79, 0]
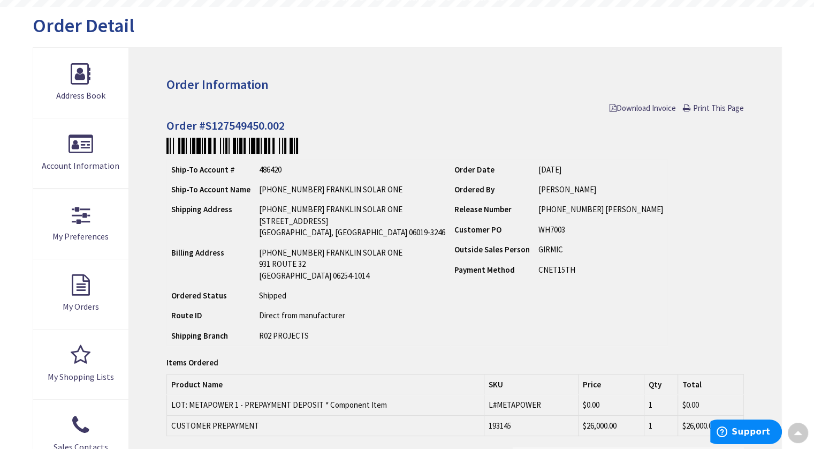
scroll to position [111, 0]
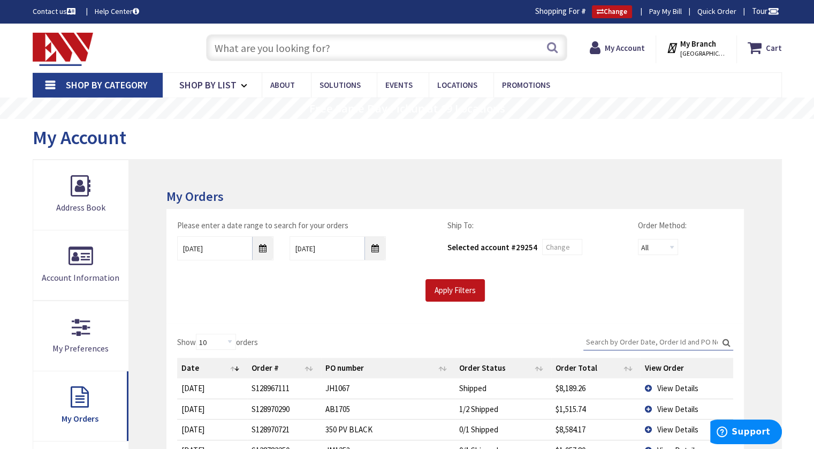
click at [603, 339] on input "Search:" at bounding box center [659, 342] width 150 height 16
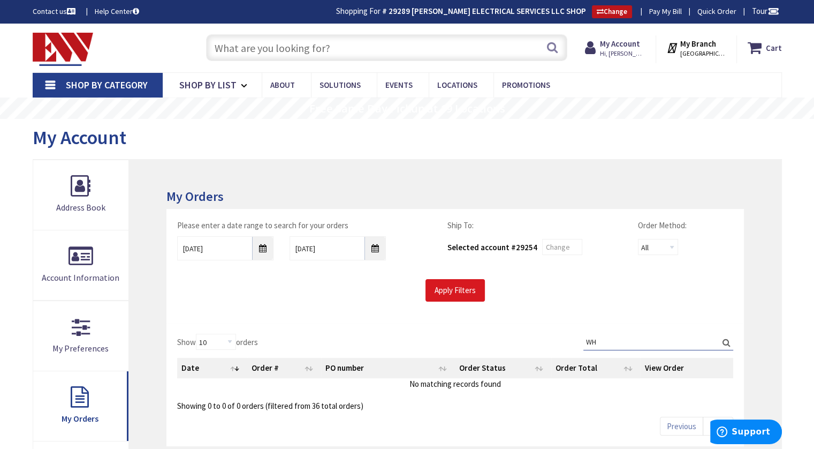
type input "WH"
click at [456, 287] on input "Apply Filters" at bounding box center [455, 290] width 59 height 22
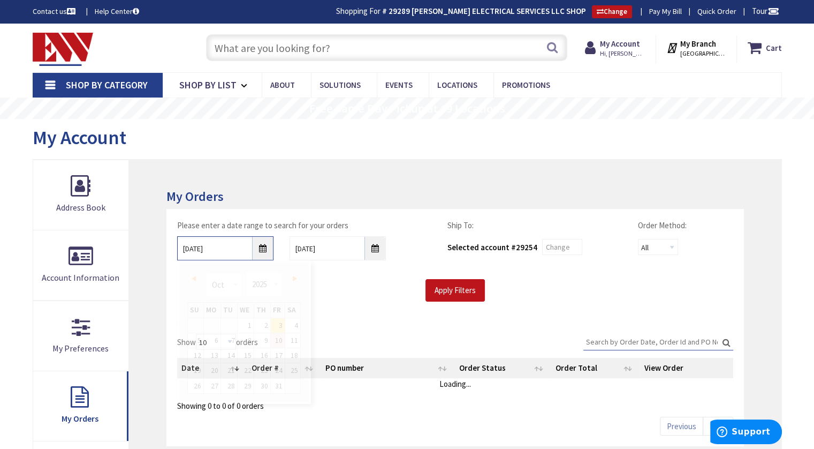
click at [262, 247] on input "10/3/2025" at bounding box center [225, 248] width 96 height 24
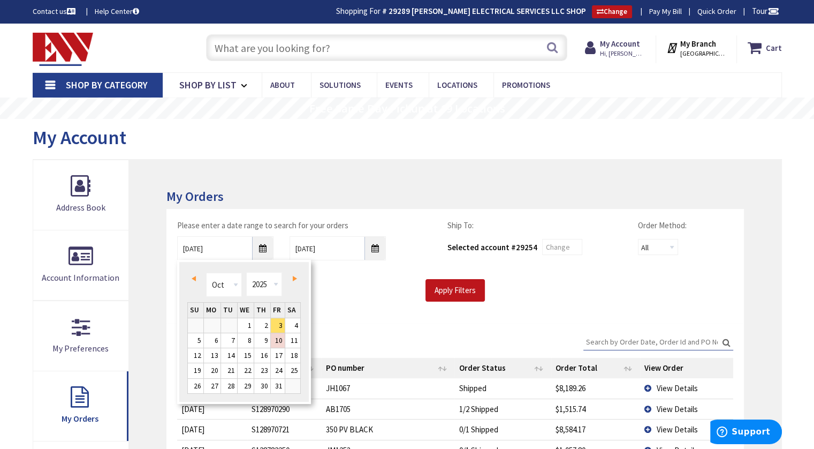
click at [193, 277] on span "Prev" at bounding box center [194, 278] width 4 height 5
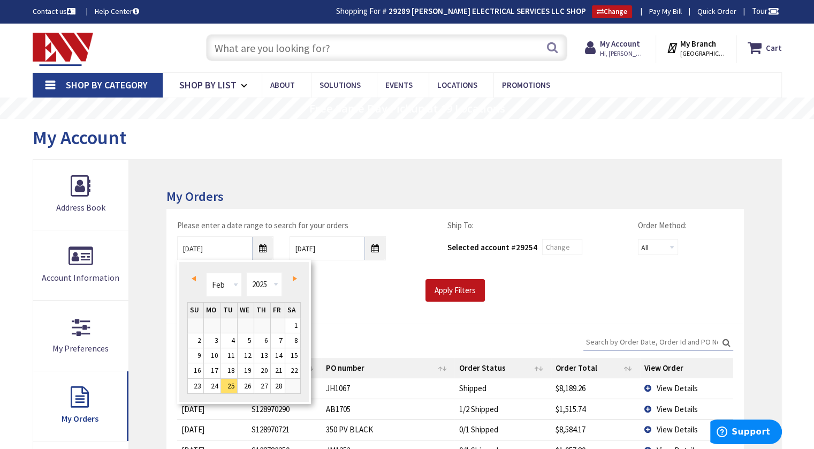
click at [193, 277] on span "Prev" at bounding box center [194, 278] width 4 height 5
type input "09/20/2024"
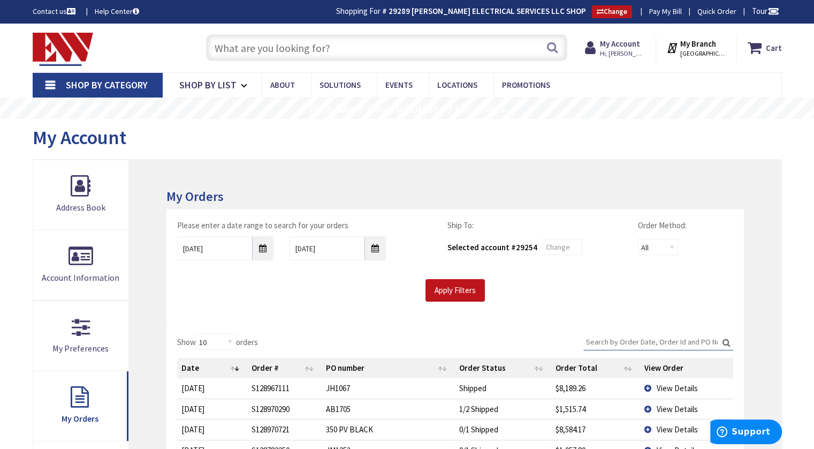
click at [346, 309] on div "Please enter a date range to search for your orders 09/20/2024 10/10/2025 Ship …" at bounding box center [454, 266] width 577 height 114
click at [458, 285] on input "Apply Filters" at bounding box center [455, 290] width 59 height 22
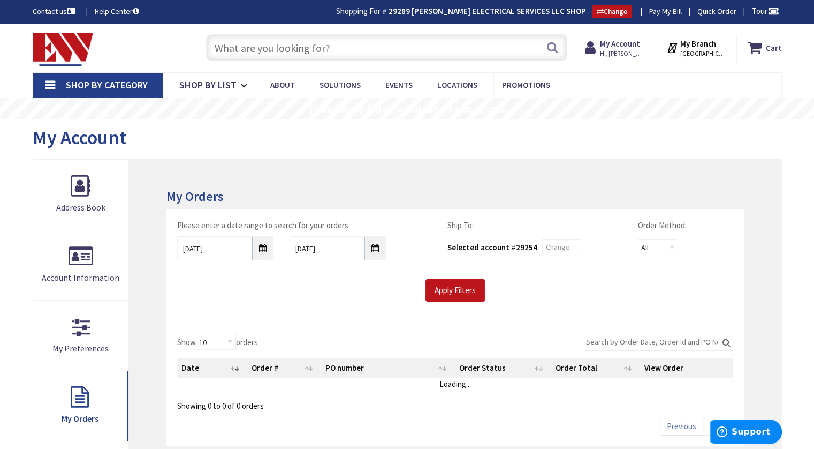
click at [635, 339] on input "Search:" at bounding box center [659, 342] width 150 height 16
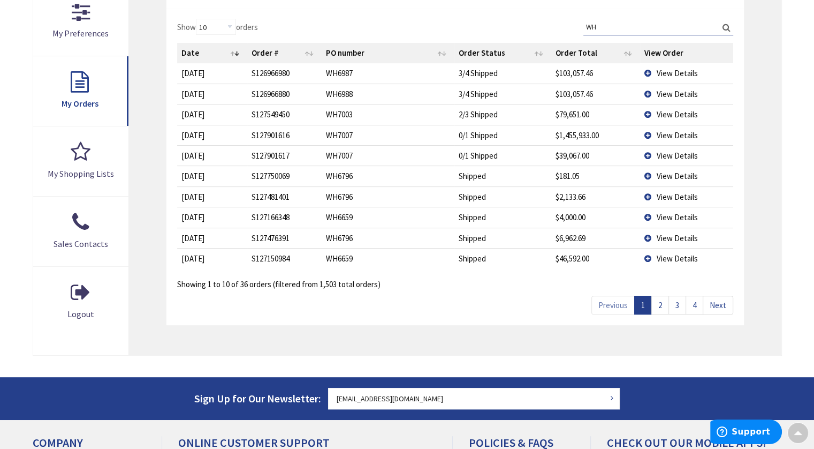
scroll to position [319, 0]
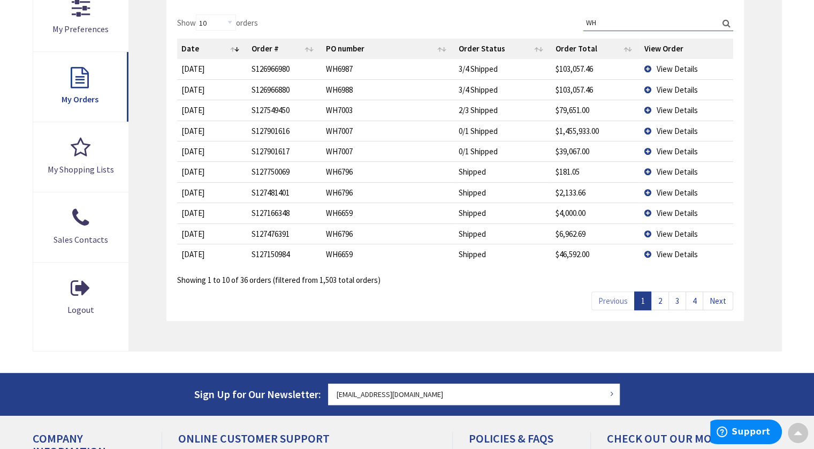
type input "WH"
click at [645, 108] on td "View Details" at bounding box center [686, 110] width 93 height 20
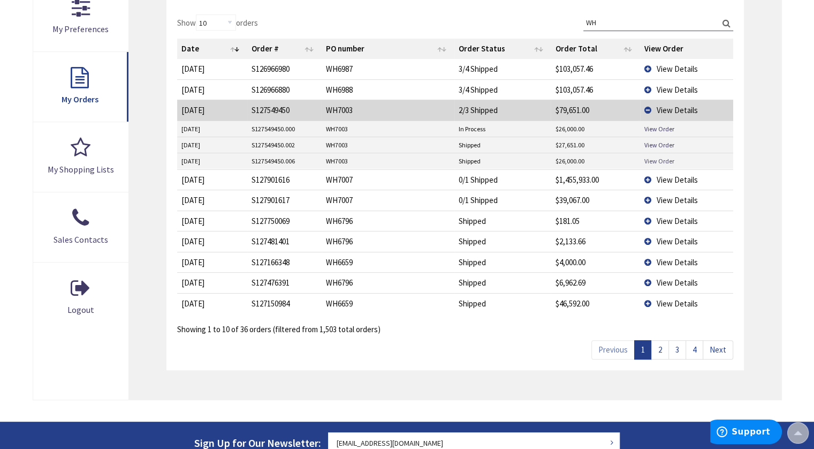
click at [659, 157] on link "View Order" at bounding box center [660, 160] width 30 height 9
click at [653, 141] on link "View Order" at bounding box center [660, 144] width 30 height 9
click at [661, 126] on link "View Order" at bounding box center [660, 128] width 30 height 9
click at [649, 108] on td "View Details" at bounding box center [686, 110] width 93 height 20
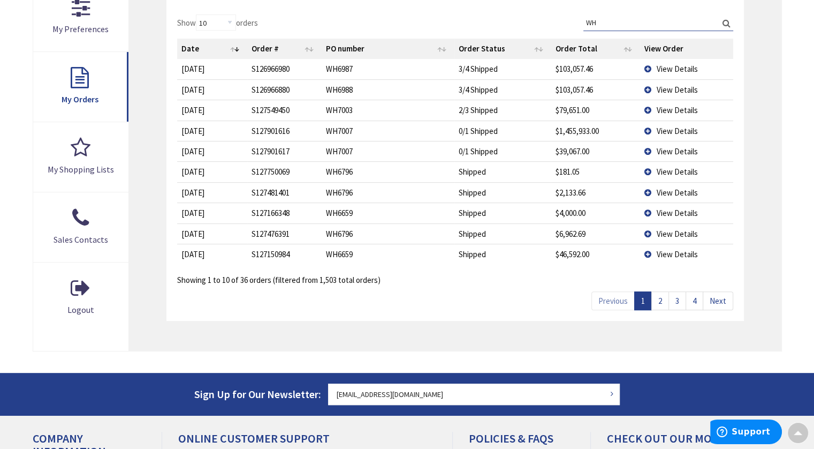
click at [649, 149] on td "View Details" at bounding box center [686, 151] width 93 height 20
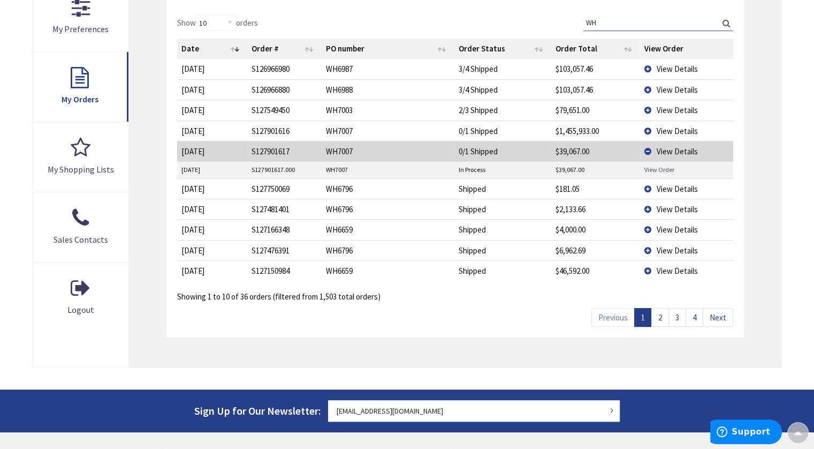
click at [660, 169] on link "View Order" at bounding box center [660, 169] width 30 height 9
click at [646, 267] on td "View Details" at bounding box center [686, 270] width 93 height 20
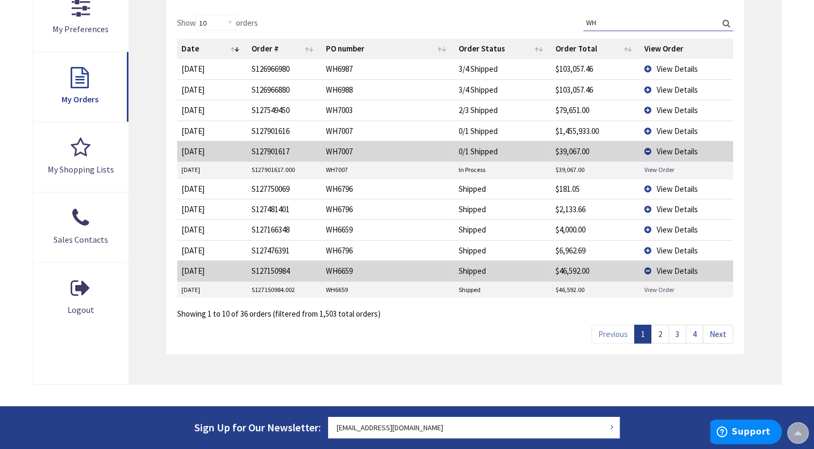
click at [667, 285] on link "View Order" at bounding box center [660, 289] width 30 height 9
click at [648, 87] on td "View Details" at bounding box center [686, 89] width 93 height 20
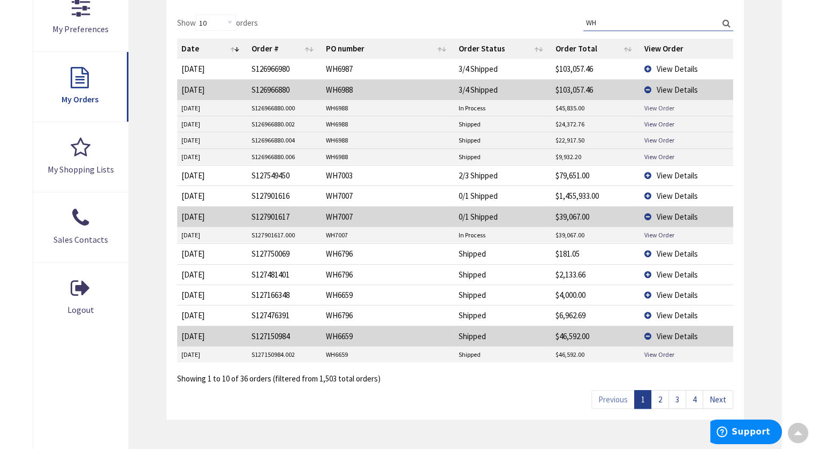
click at [661, 104] on link "View Order" at bounding box center [660, 107] width 30 height 9
click at [649, 66] on td "View Details" at bounding box center [686, 69] width 93 height 20
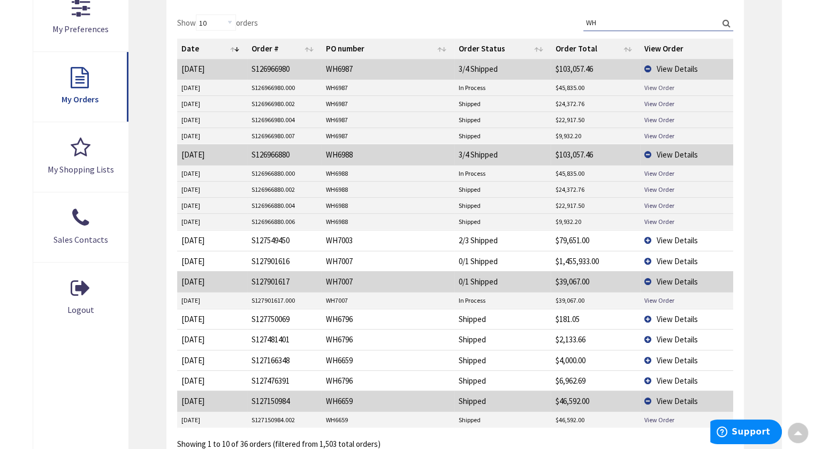
click at [660, 85] on link "View Order" at bounding box center [660, 87] width 30 height 9
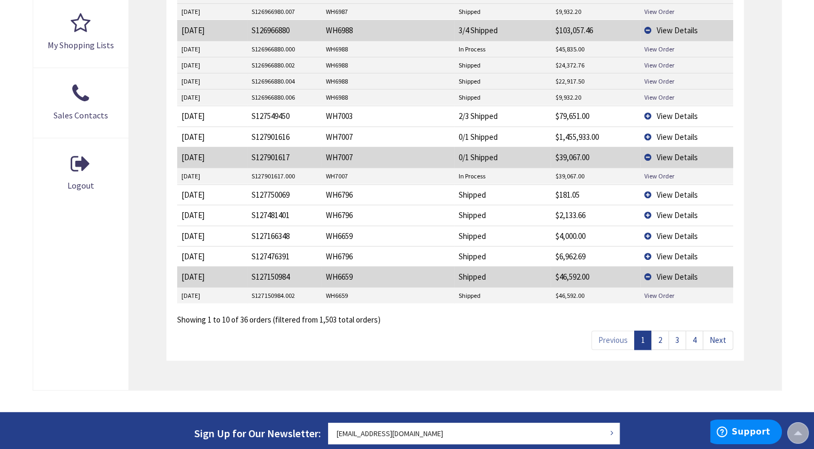
scroll to position [455, 0]
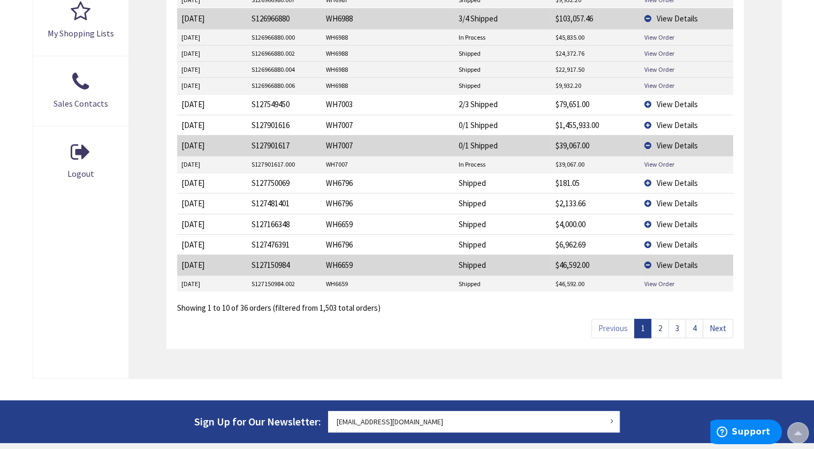
click at [662, 325] on link "2" at bounding box center [661, 328] width 18 height 19
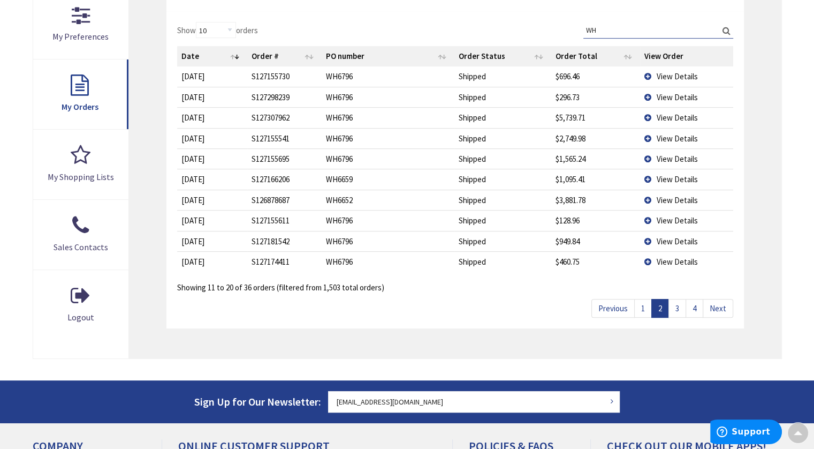
scroll to position [311, 0]
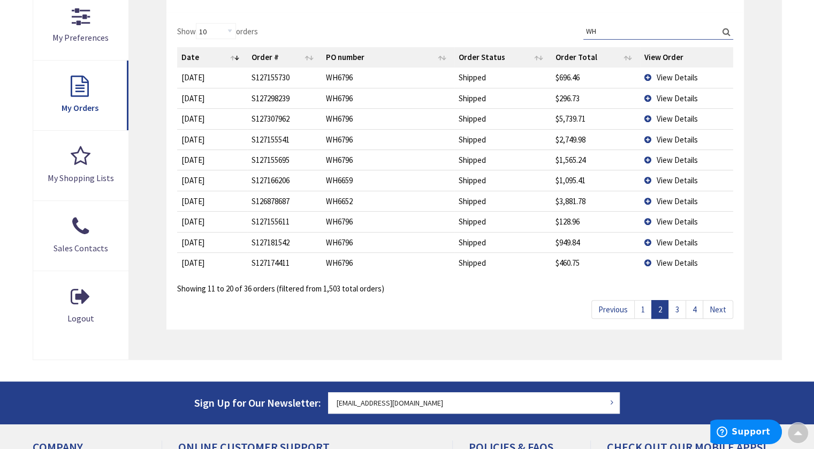
click at [719, 309] on link "Next" at bounding box center [718, 309] width 31 height 19
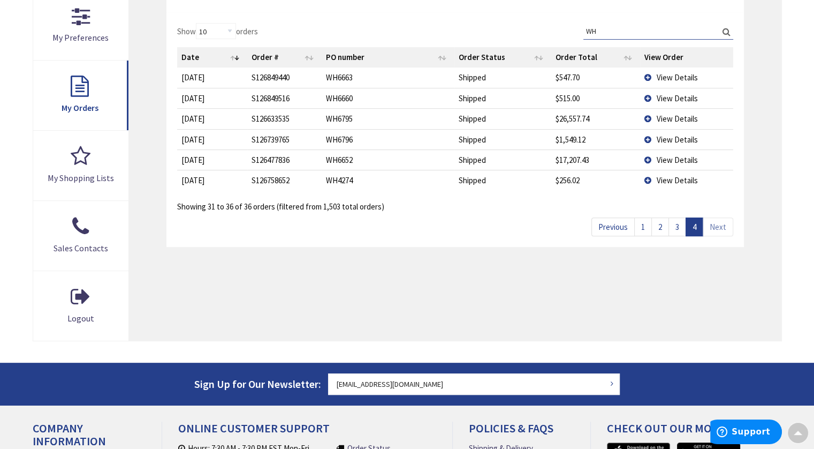
click at [647, 116] on td "View Details" at bounding box center [686, 118] width 93 height 20
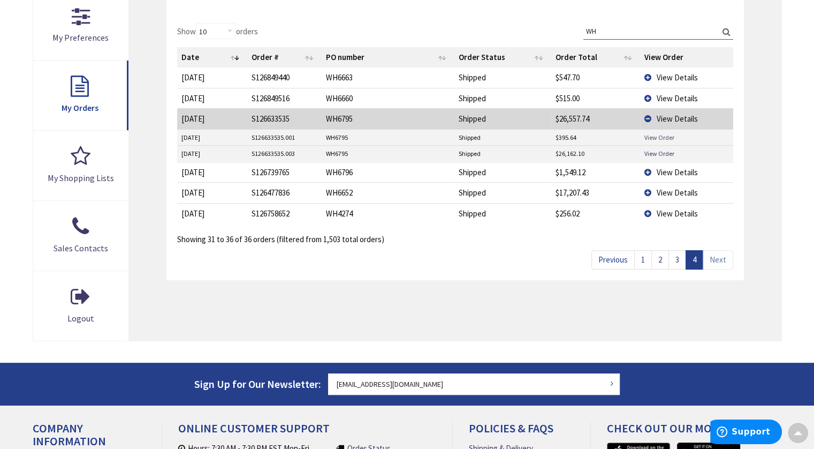
click at [663, 137] on link "View Order" at bounding box center [660, 137] width 30 height 9
click at [652, 191] on td "View Details" at bounding box center [686, 192] width 93 height 20
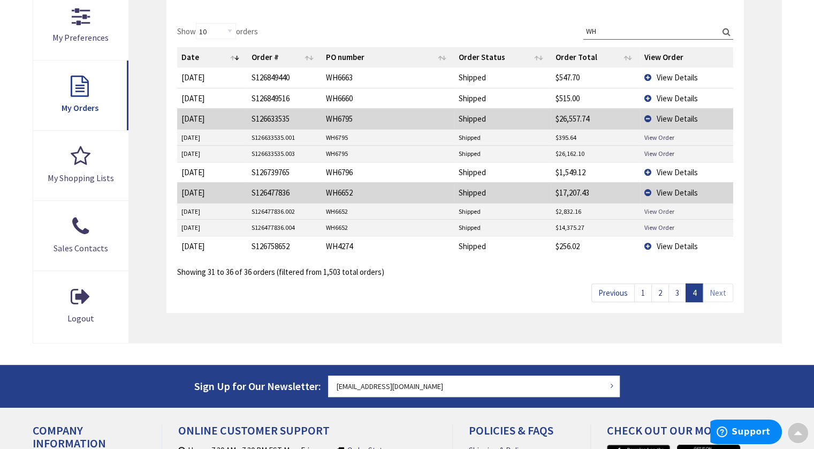
click at [660, 209] on link "View Order" at bounding box center [660, 211] width 30 height 9
click at [642, 293] on link "1" at bounding box center [643, 292] width 18 height 19
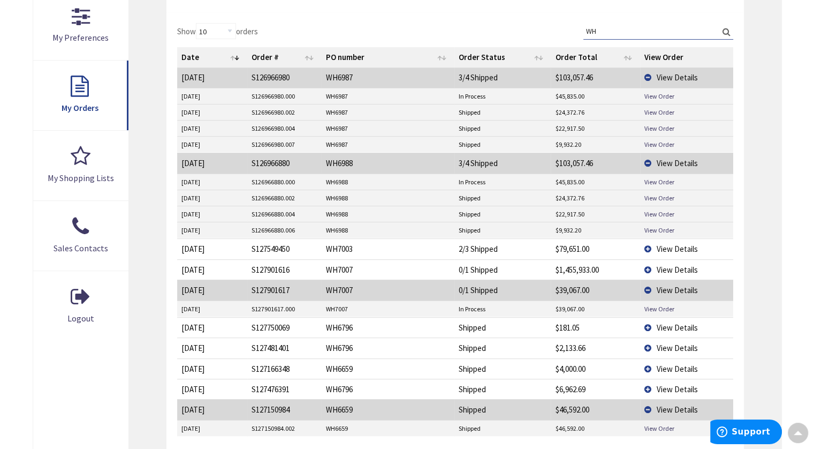
click at [648, 75] on td "View Details" at bounding box center [686, 77] width 93 height 20
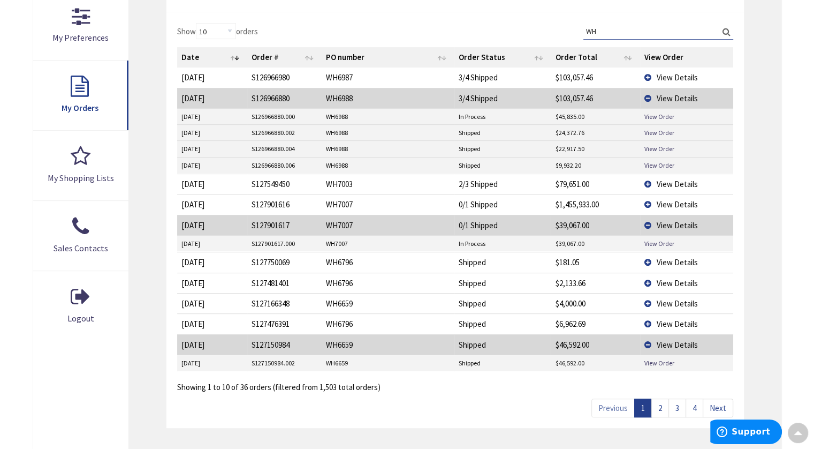
click at [648, 96] on td "View Details" at bounding box center [686, 98] width 93 height 20
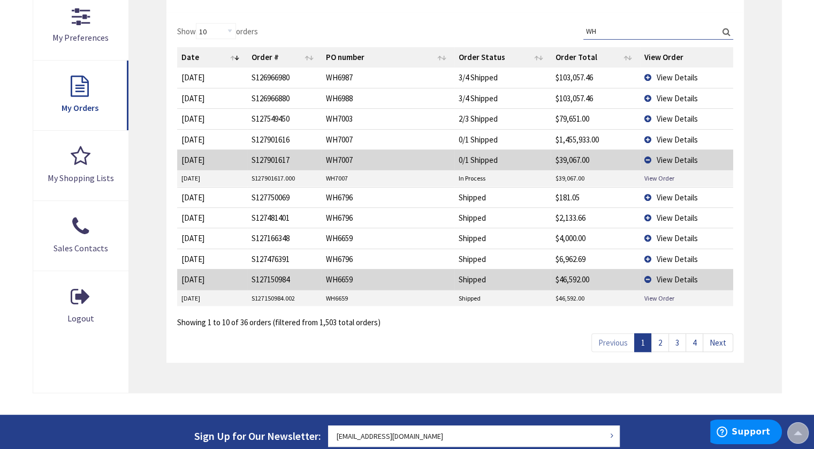
click at [646, 158] on td "View Details" at bounding box center [686, 159] width 93 height 20
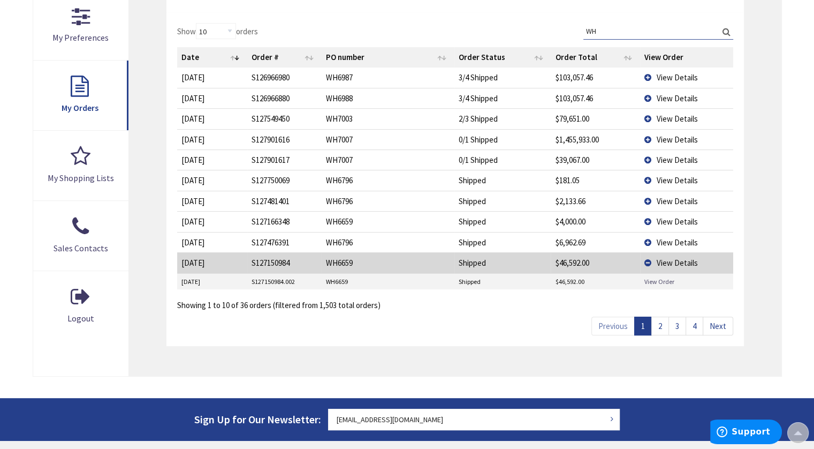
click at [655, 279] on link "View Order" at bounding box center [660, 281] width 30 height 9
click at [648, 260] on td "View Details" at bounding box center [686, 262] width 93 height 20
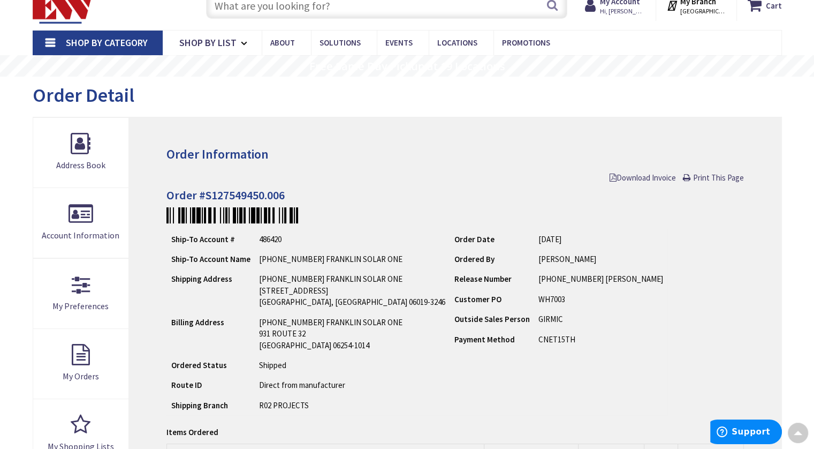
scroll to position [42, 0]
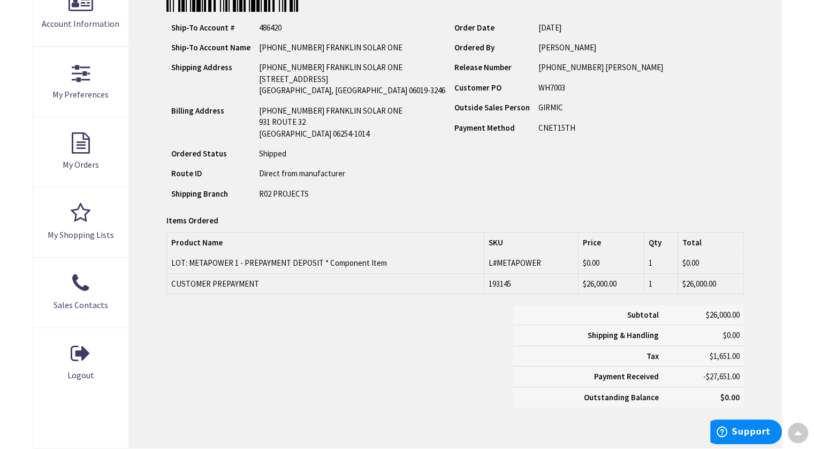
scroll to position [254, 0]
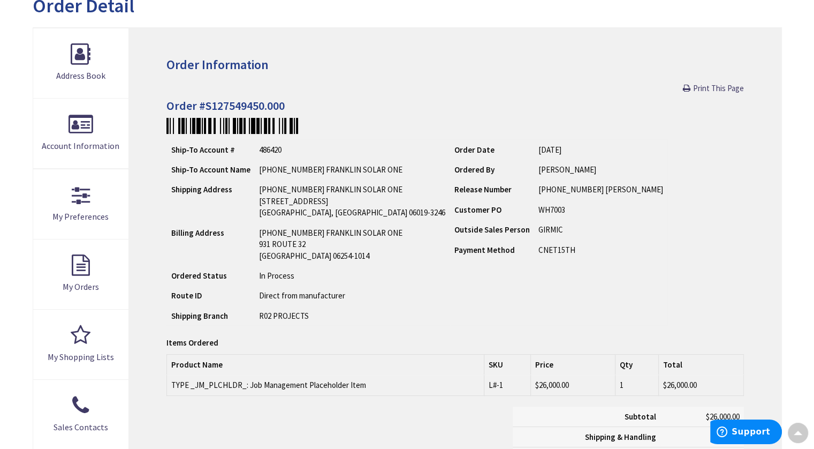
scroll to position [130, 0]
